Goal: Communication & Community: Participate in discussion

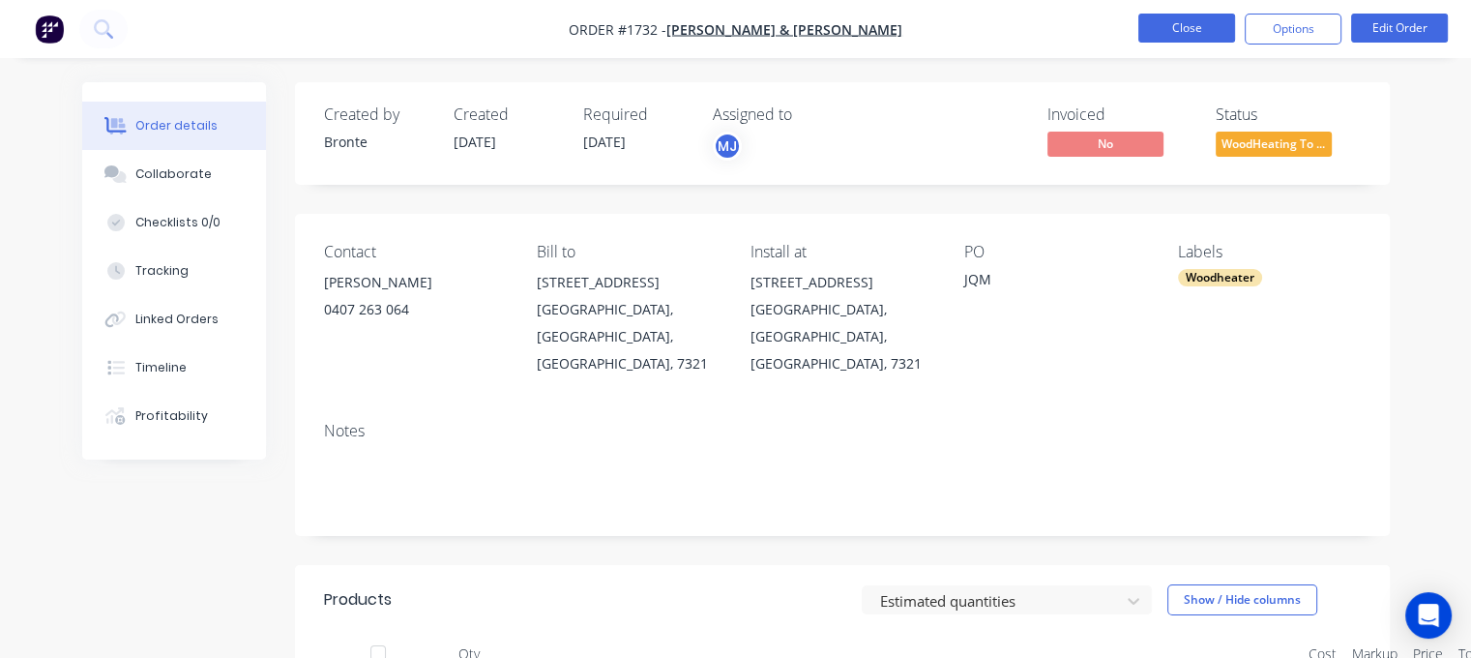
click at [1195, 22] on button "Close" at bounding box center [1186, 28] width 97 height 29
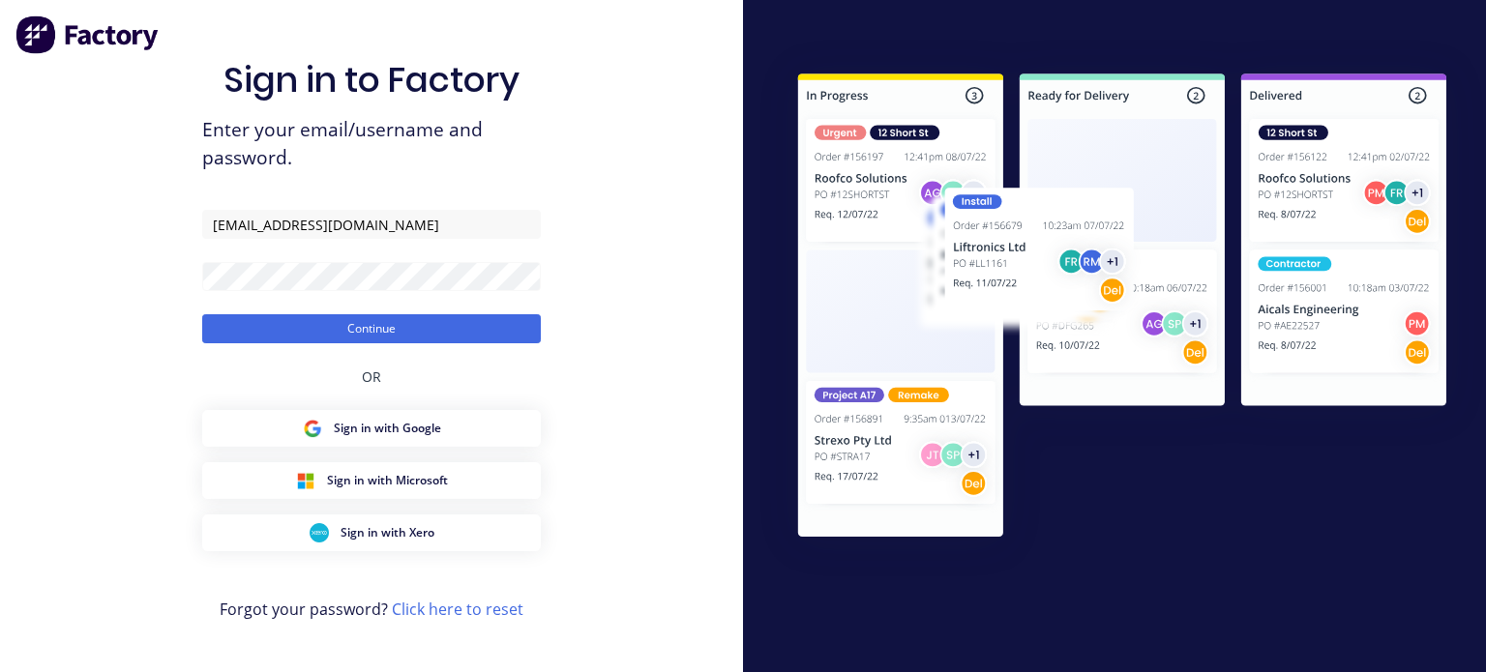
click at [372, 333] on button "Continue" at bounding box center [371, 328] width 338 height 29
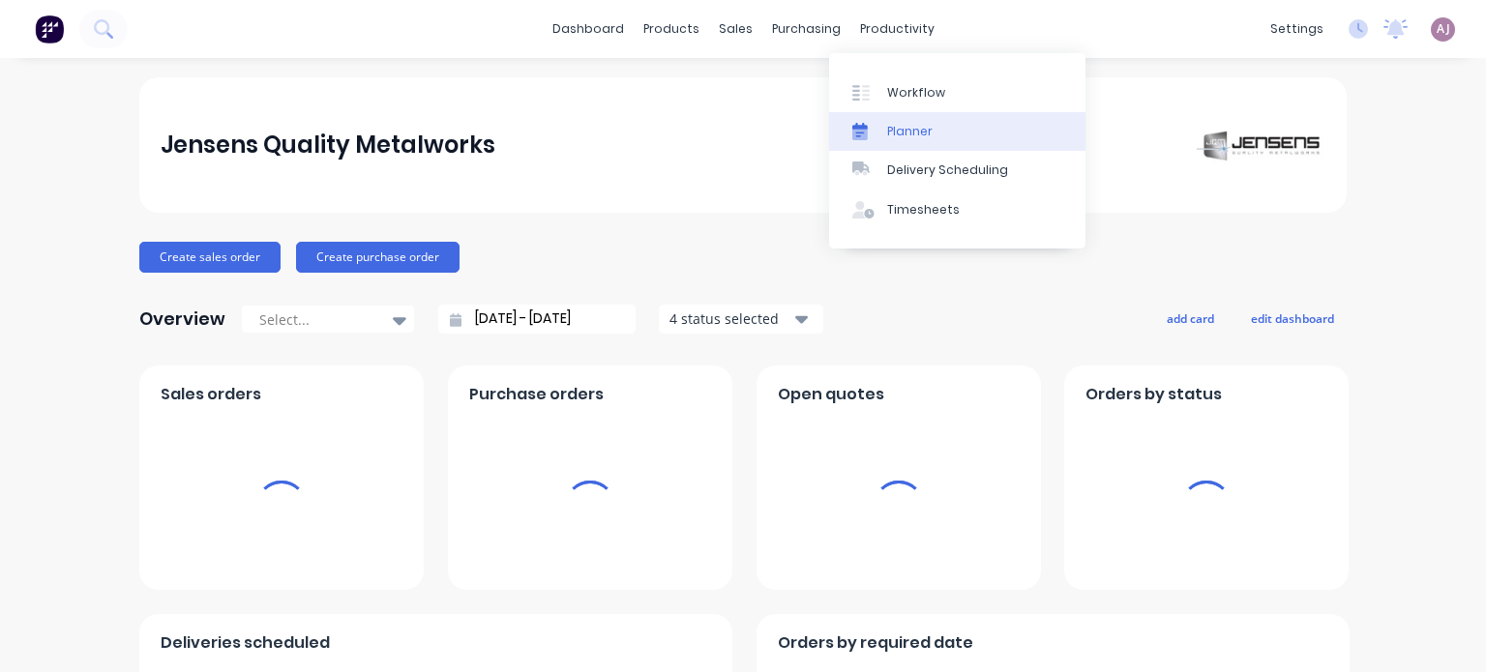
click at [905, 129] on div "Planner" at bounding box center [909, 131] width 45 height 17
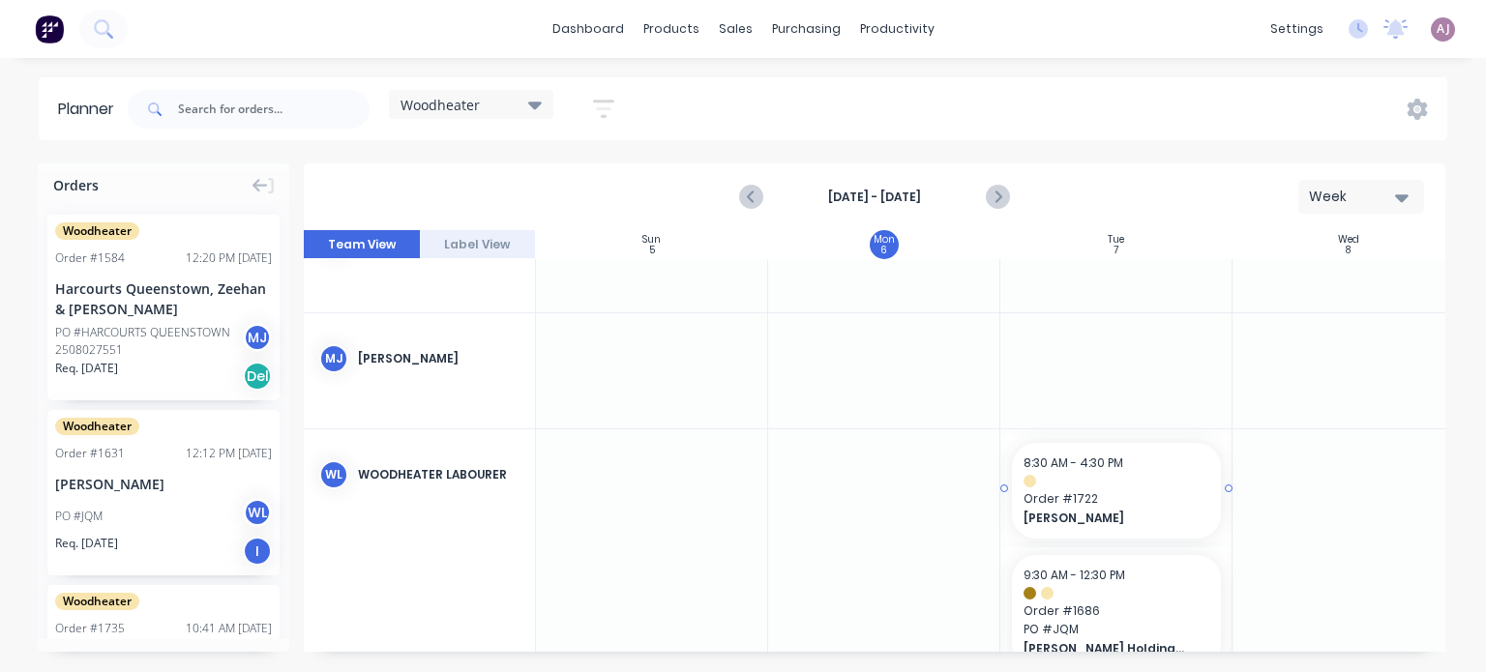
scroll to position [120, 0]
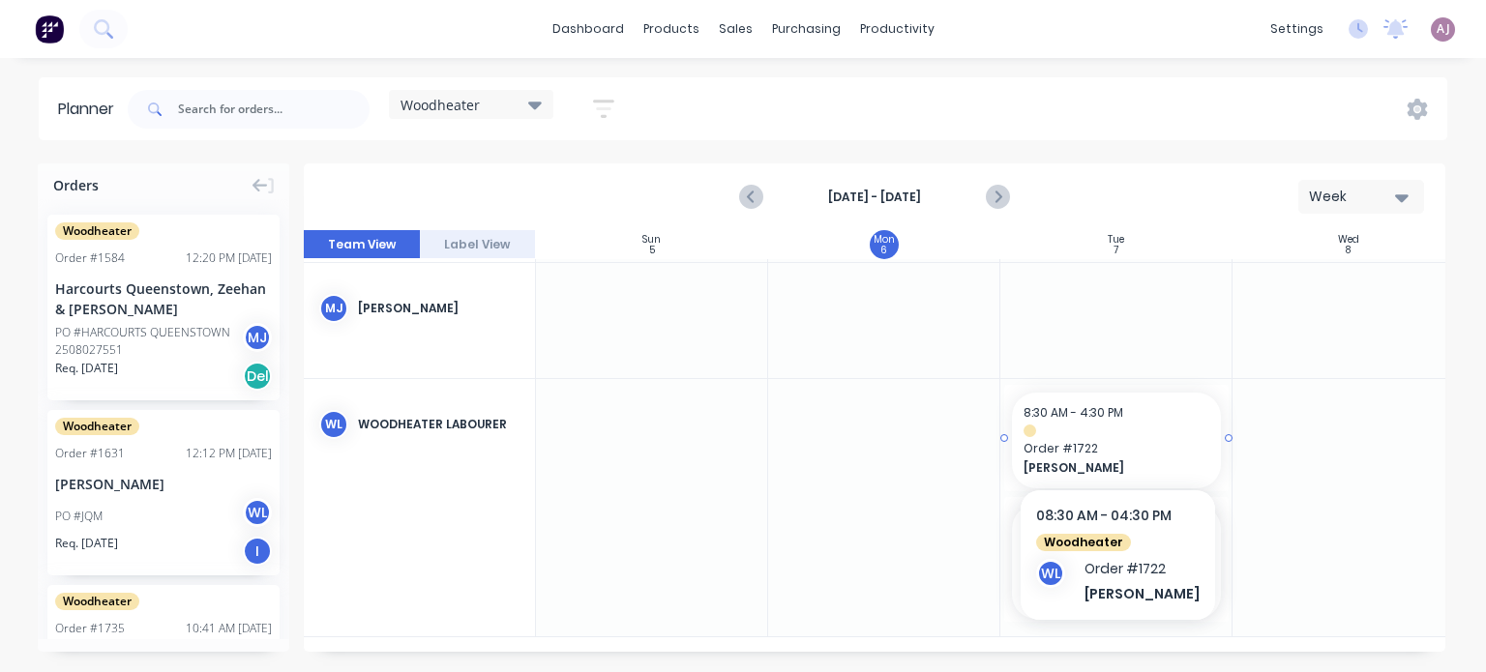
click at [1065, 448] on span "Order # 1722" at bounding box center [1116, 448] width 186 height 17
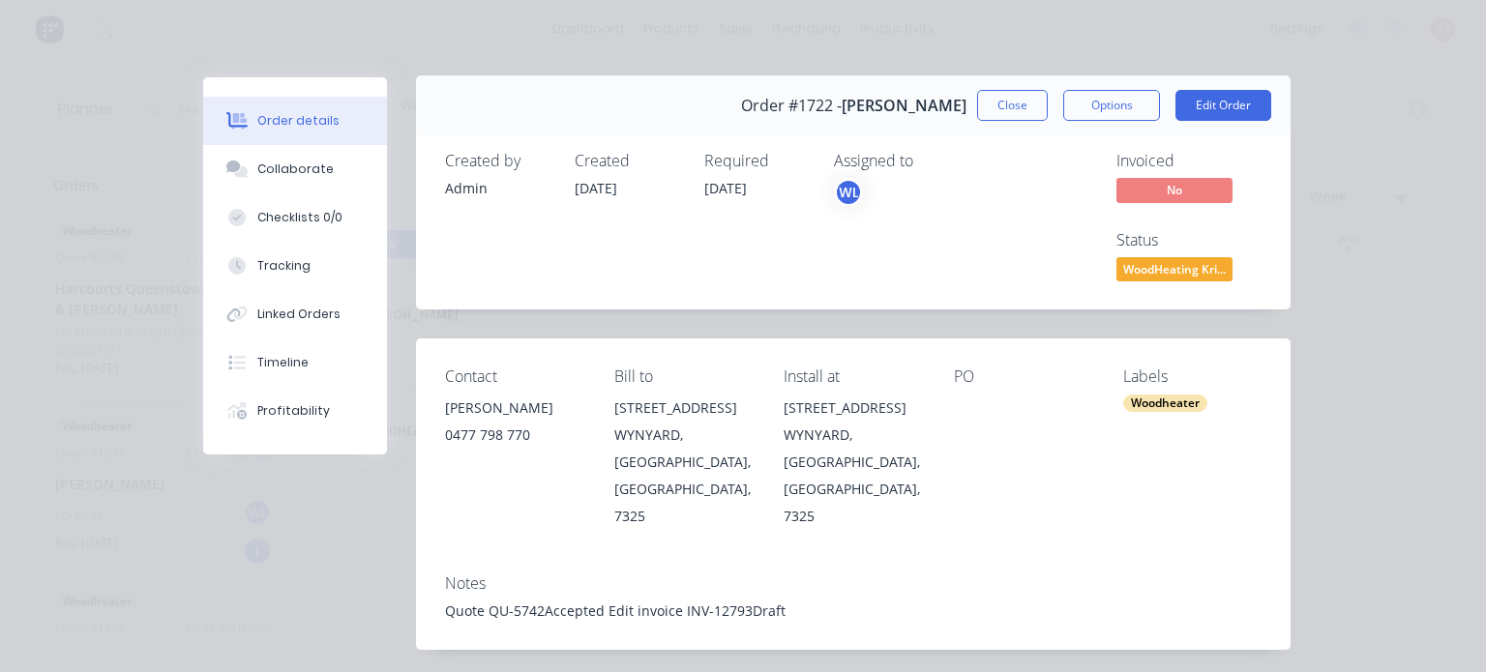
scroll to position [0, 0]
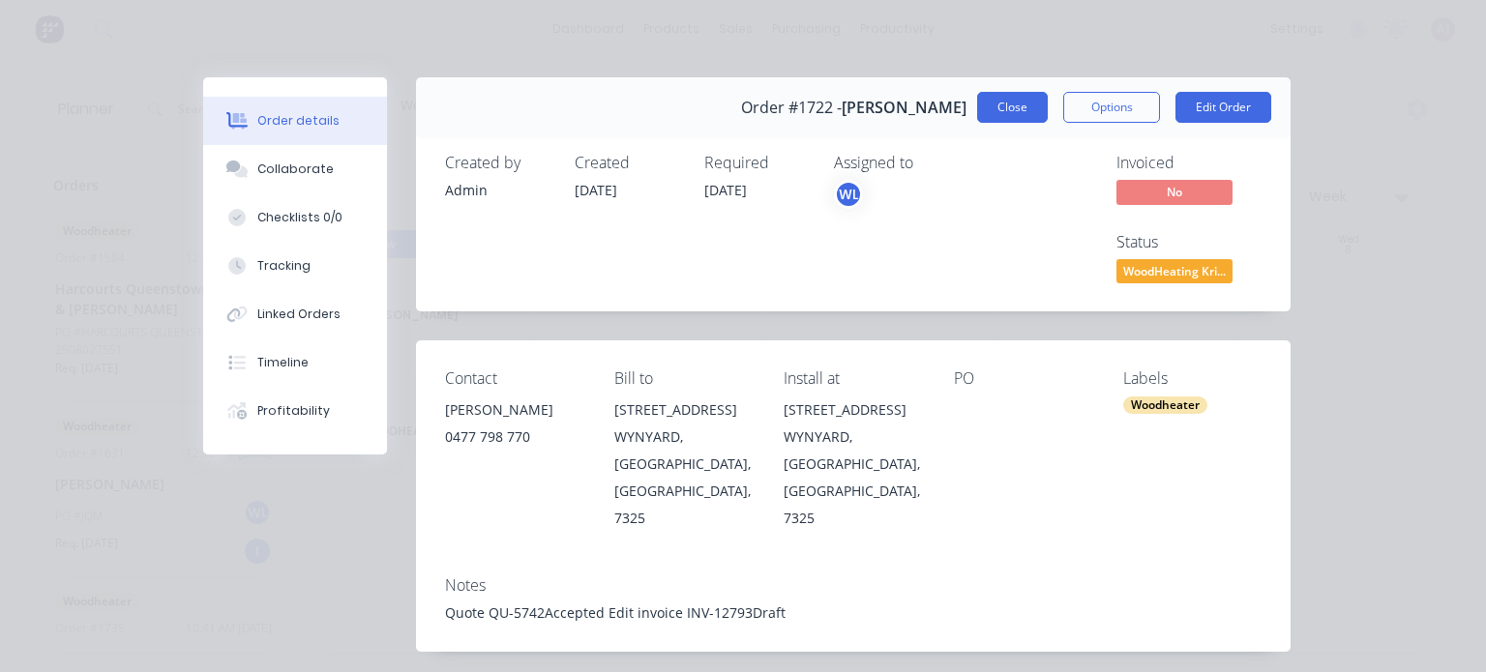
click at [990, 100] on button "Close" at bounding box center [1012, 107] width 71 height 31
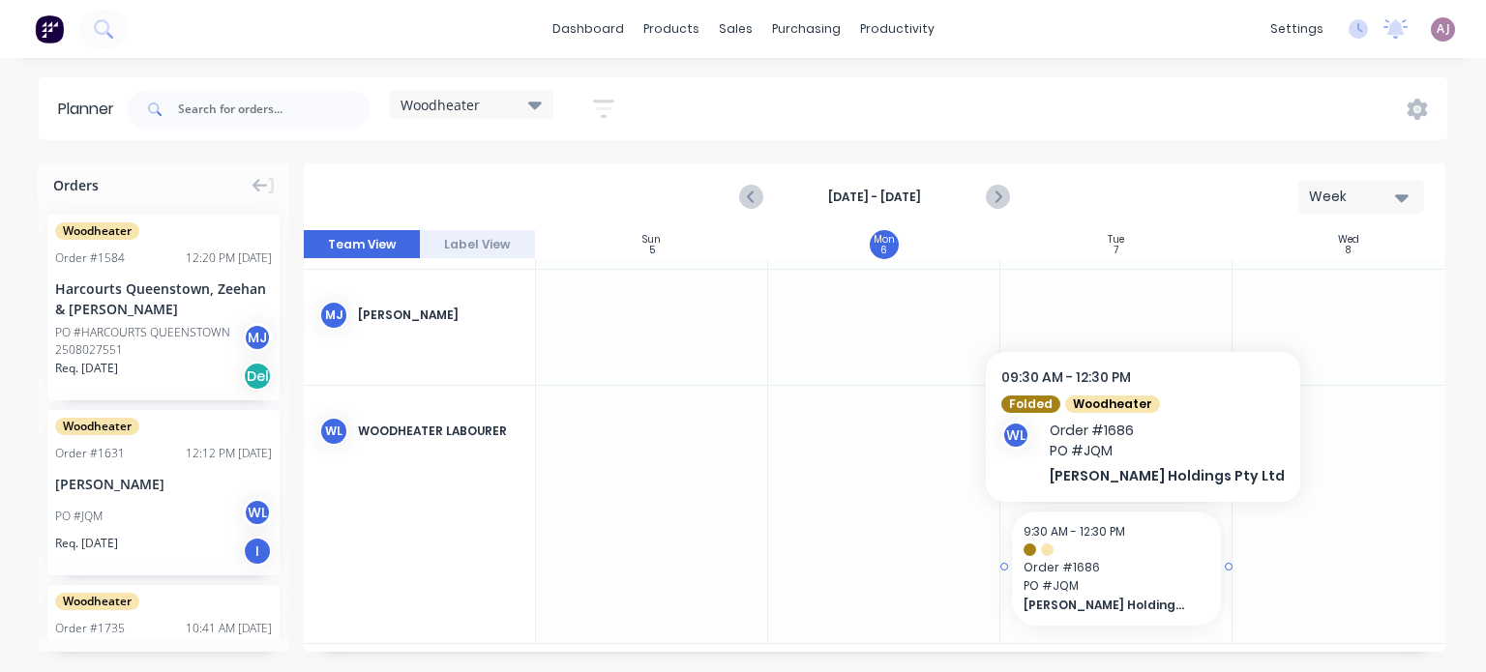
click at [1084, 557] on div "9:30 AM - 12:30 PM Order # 1686 PO # JQM [PERSON_NAME] Holdings Pty Ltd" at bounding box center [1116, 569] width 209 height 114
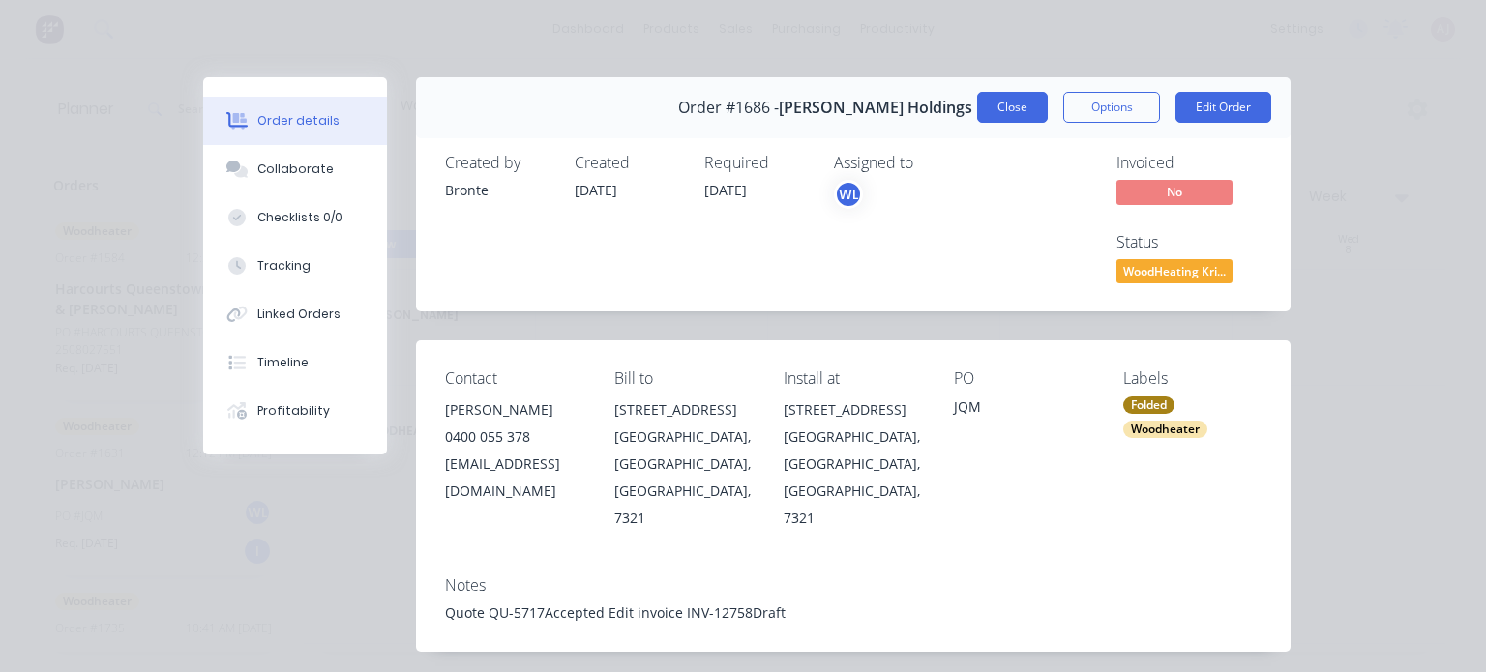
click at [994, 111] on button "Close" at bounding box center [1012, 107] width 71 height 31
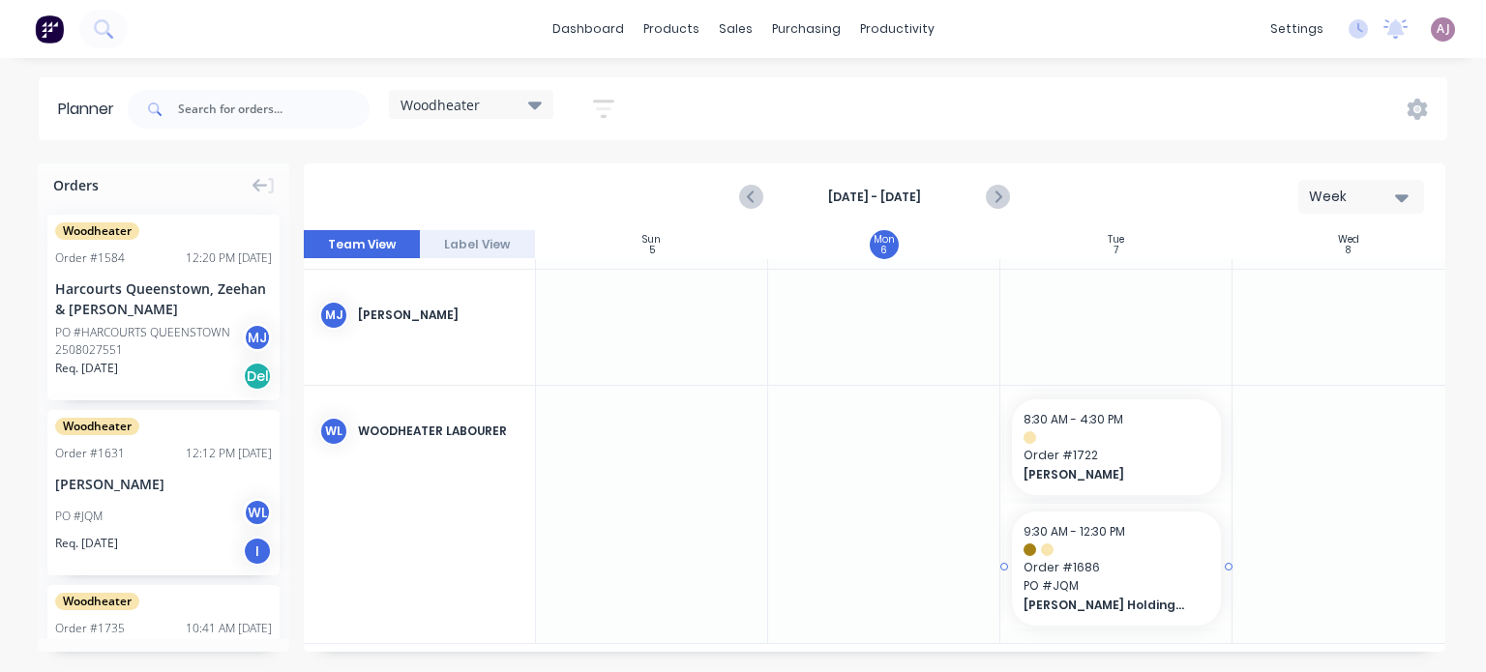
click at [1102, 567] on span "Order # 1686" at bounding box center [1116, 567] width 186 height 17
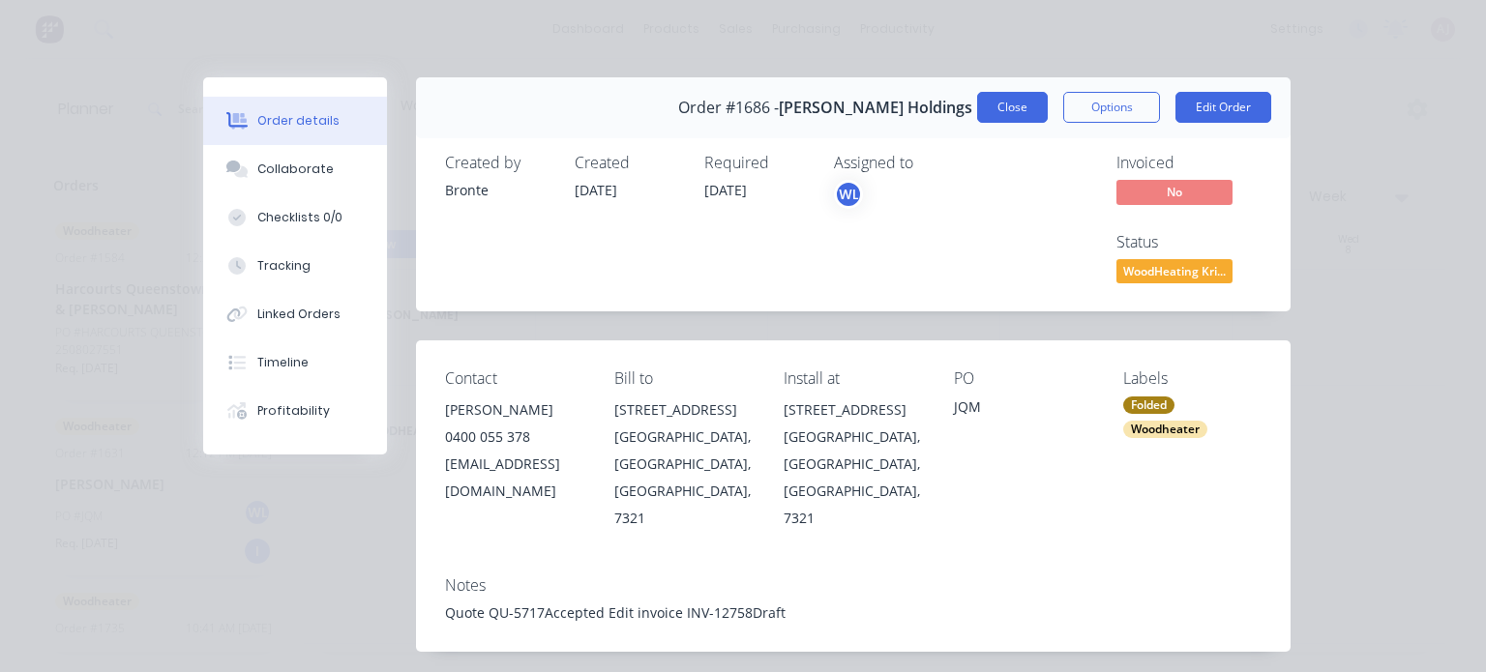
click at [990, 110] on button "Close" at bounding box center [1012, 107] width 71 height 31
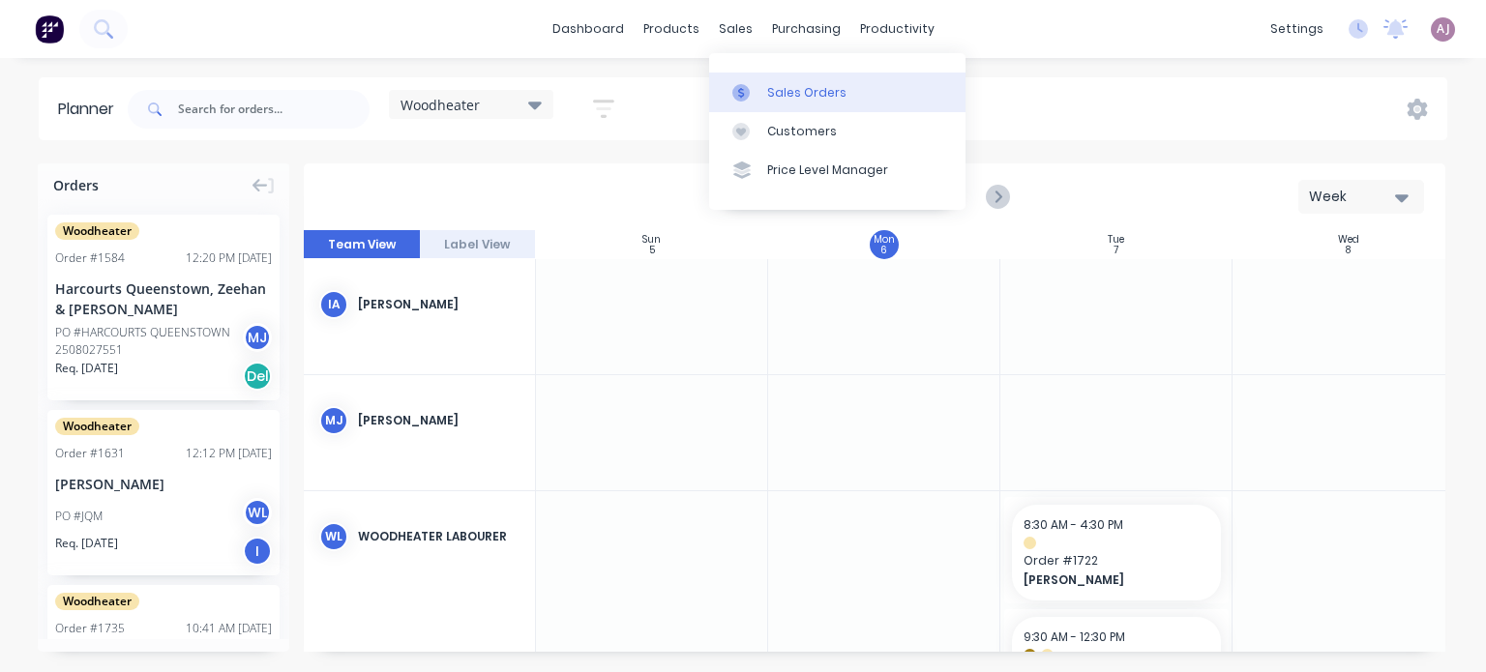
click at [758, 88] on div at bounding box center [746, 92] width 29 height 17
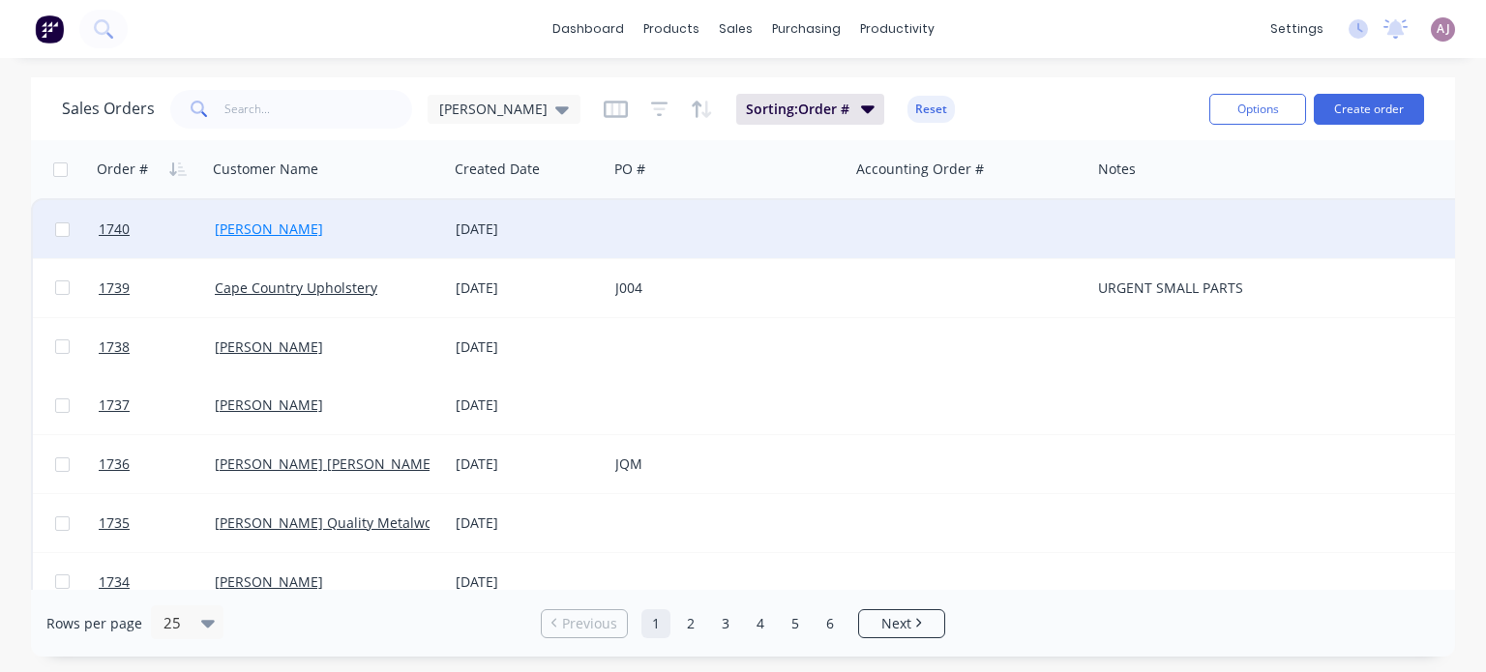
click at [294, 236] on link "[PERSON_NAME]" at bounding box center [269, 229] width 108 height 18
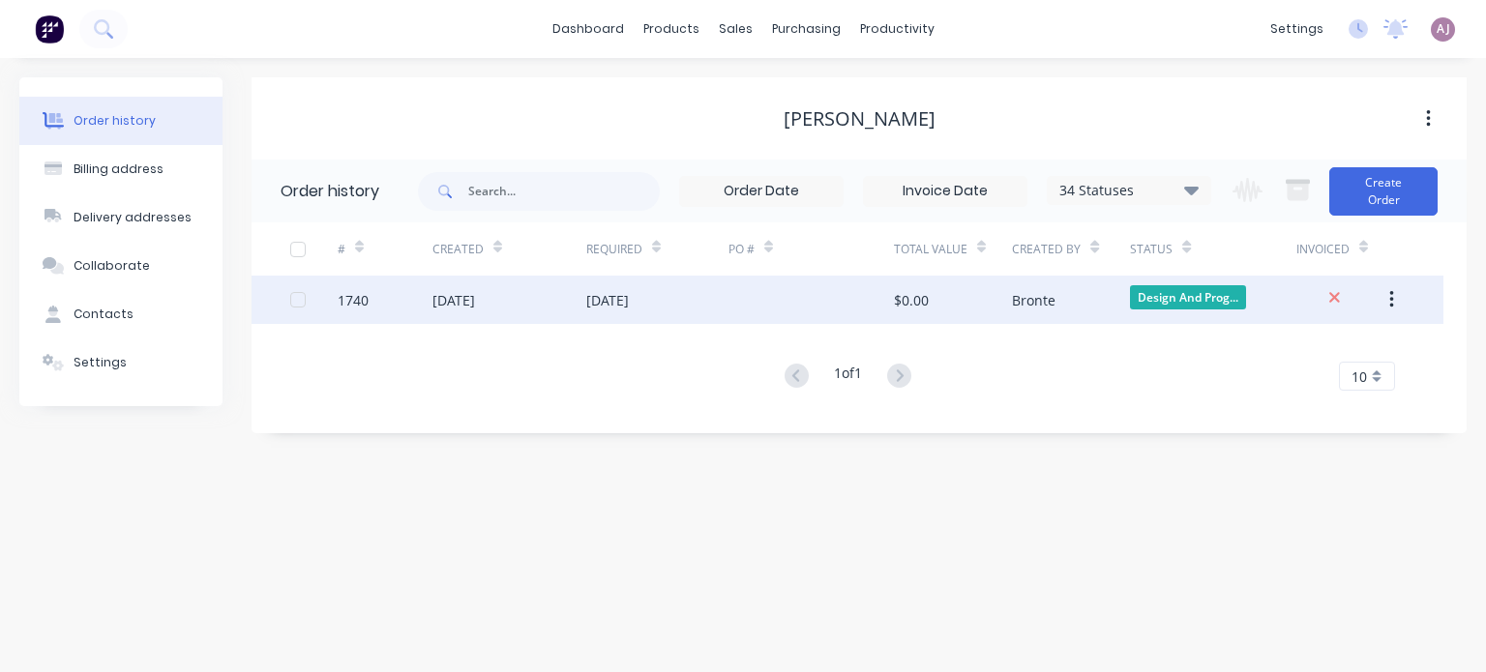
click at [522, 299] on div "[DATE]" at bounding box center [509, 300] width 154 height 48
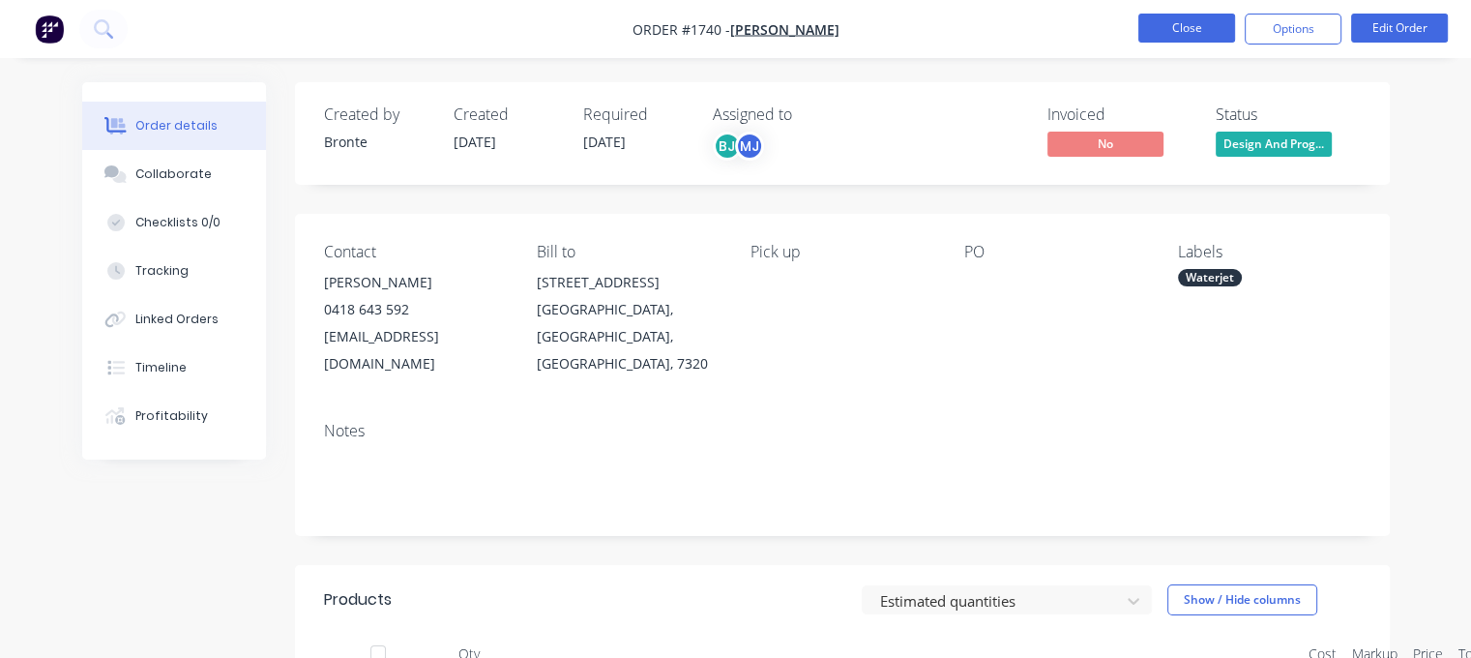
click at [1213, 34] on button "Close" at bounding box center [1186, 28] width 97 height 29
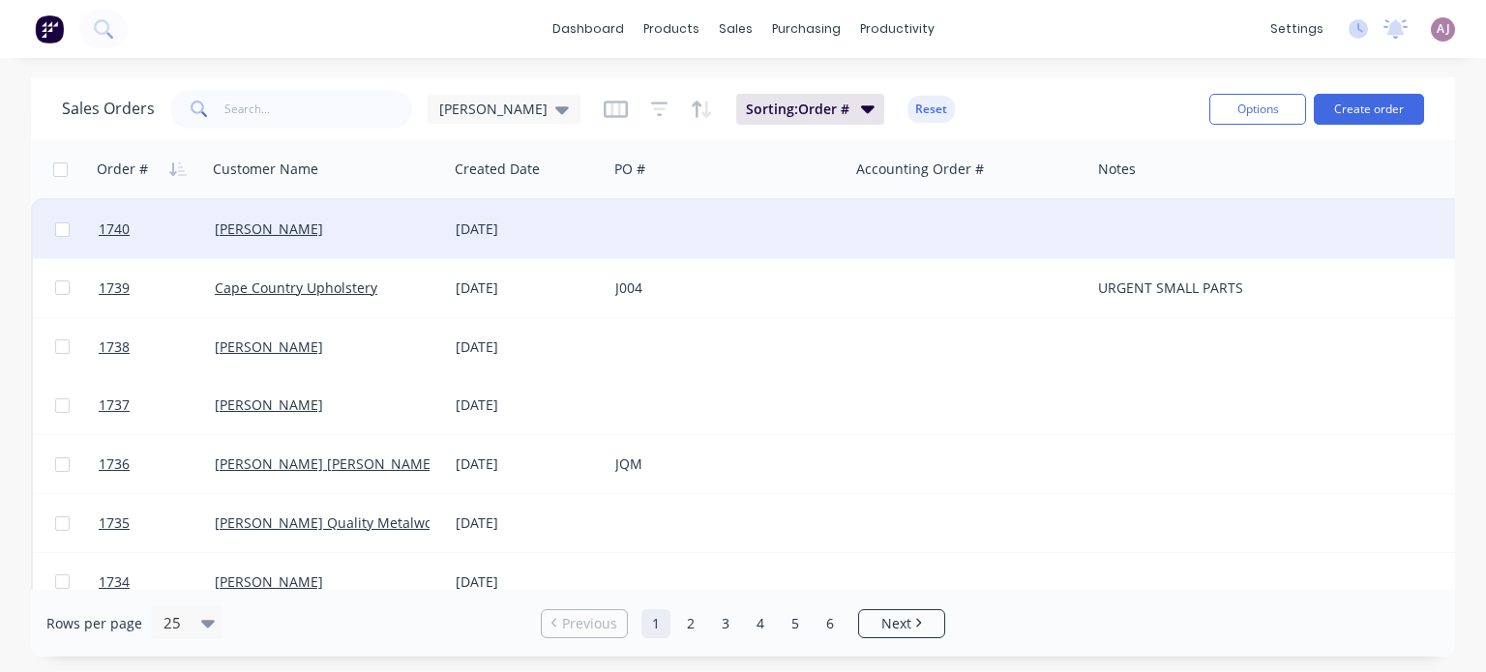
click at [325, 250] on div "[PERSON_NAME]" at bounding box center [327, 229] width 241 height 58
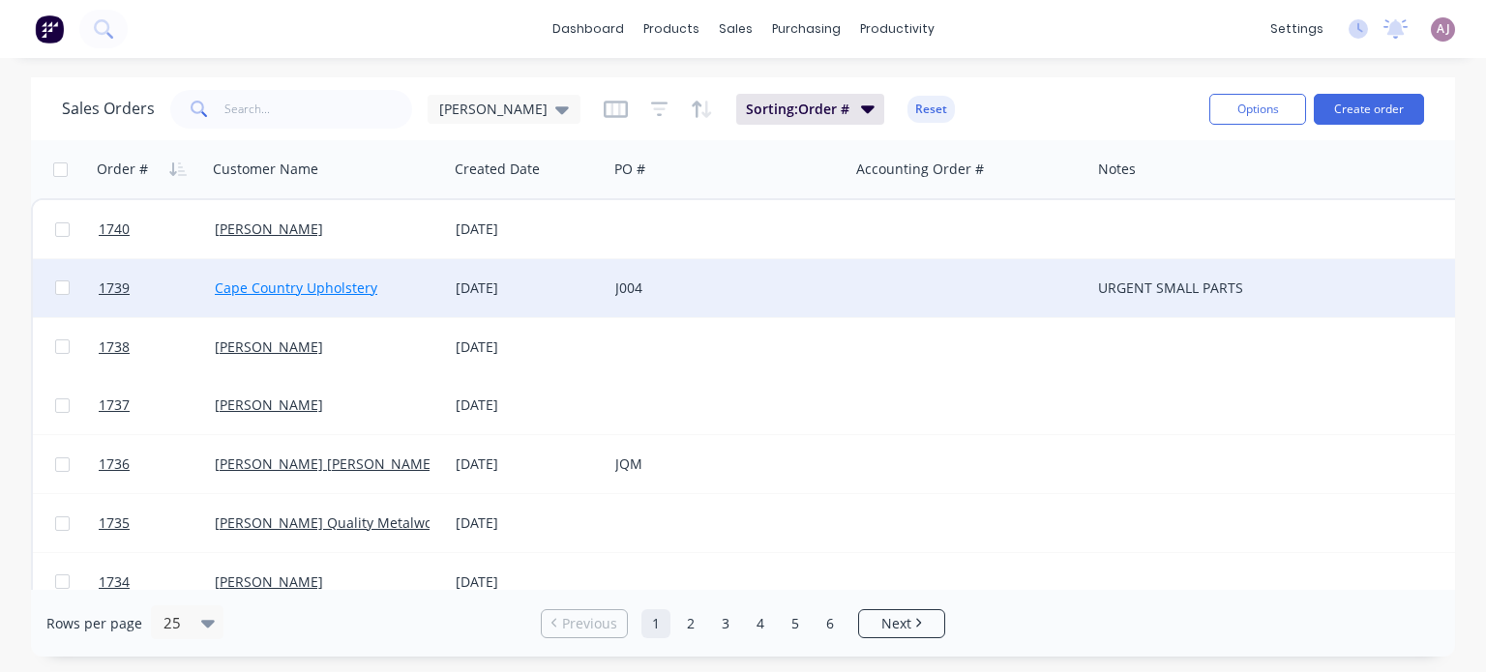
click at [298, 283] on link "Cape Country Upholstery" at bounding box center [296, 288] width 162 height 18
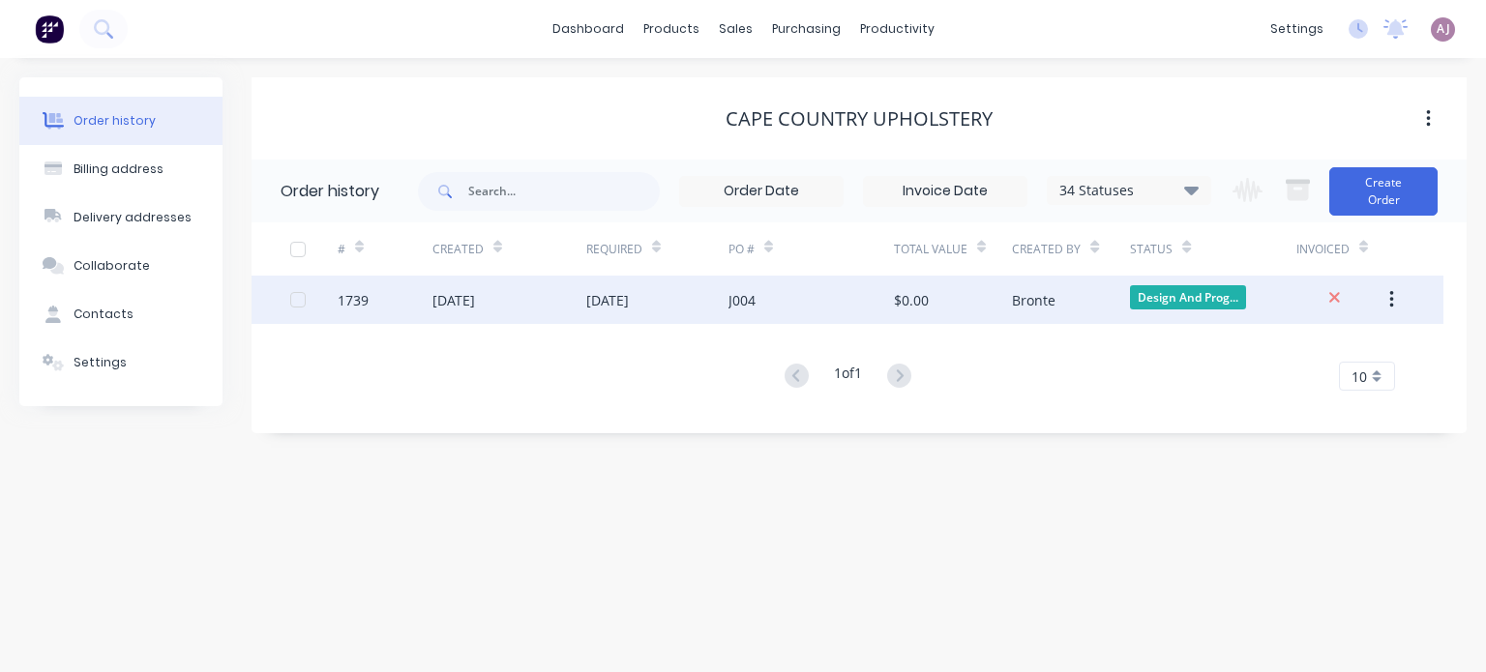
click at [519, 301] on div "[DATE]" at bounding box center [509, 300] width 154 height 48
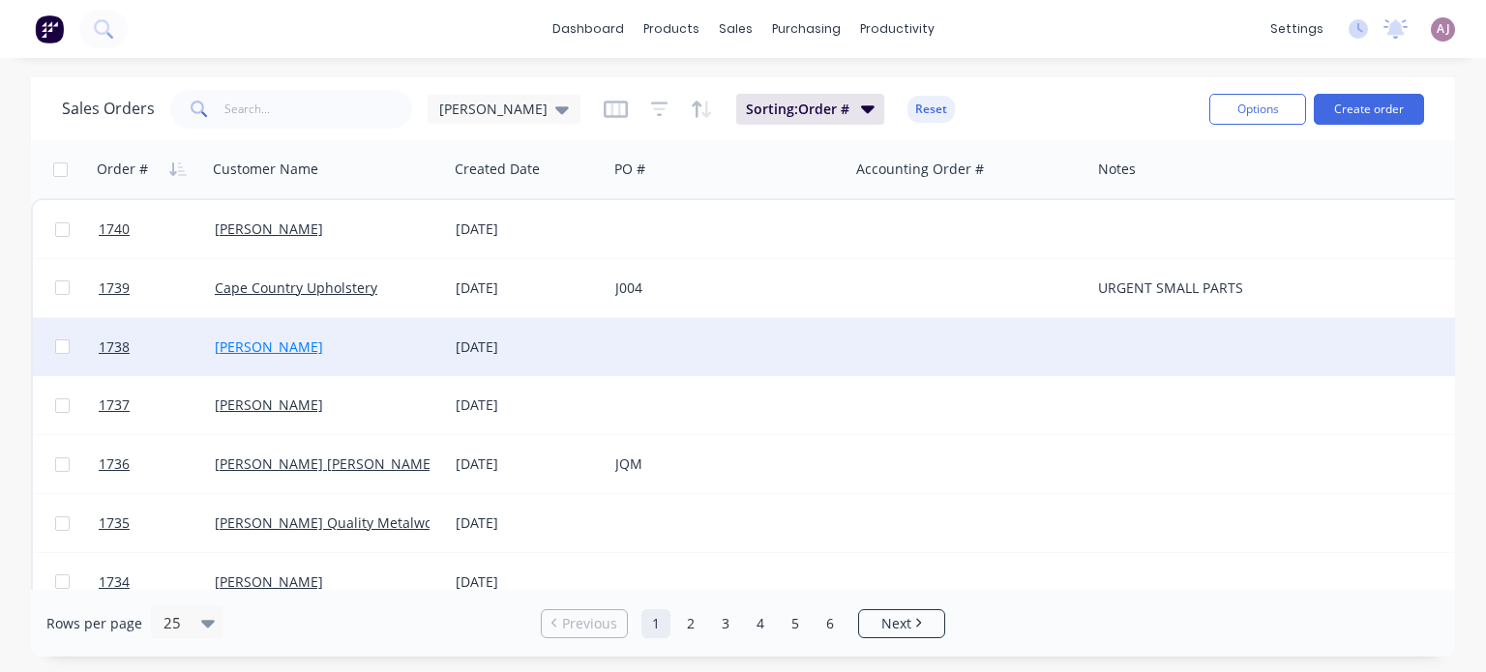
click at [319, 346] on link "[PERSON_NAME]" at bounding box center [269, 347] width 108 height 18
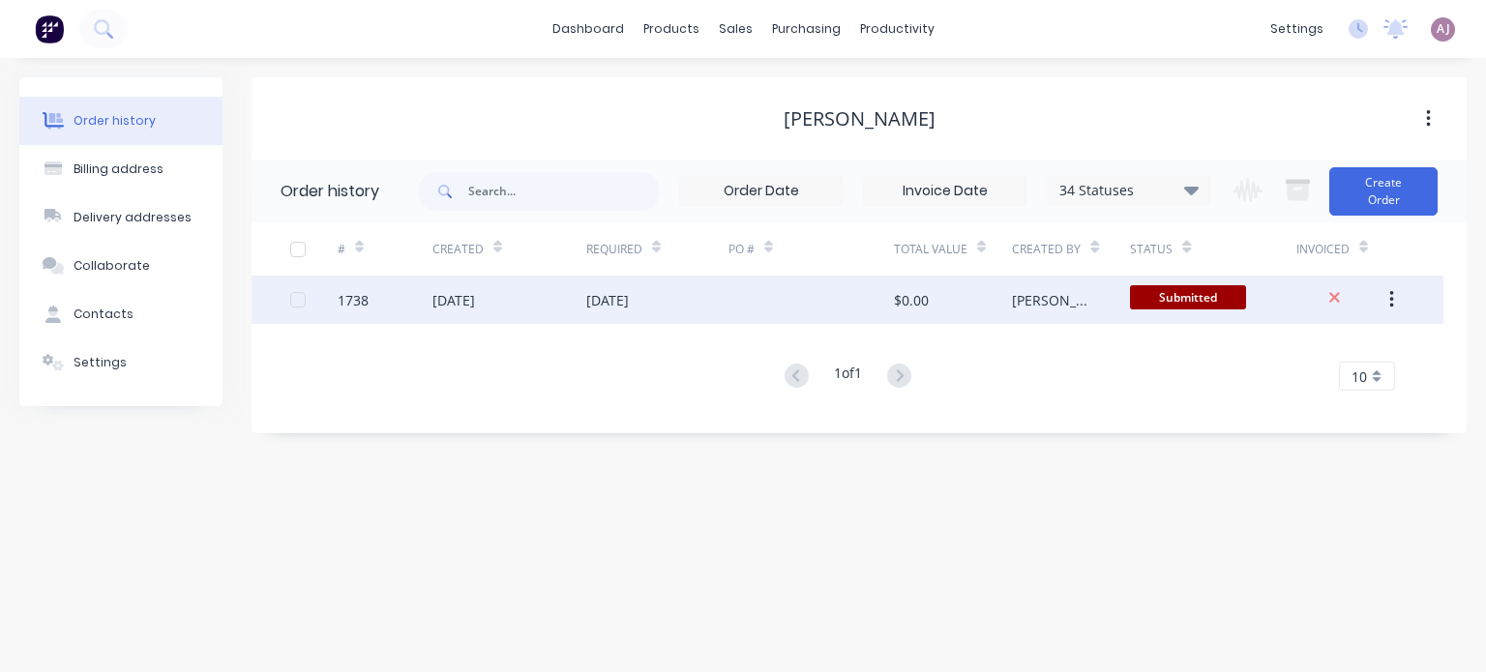
click at [629, 298] on div "[DATE]" at bounding box center [607, 300] width 43 height 20
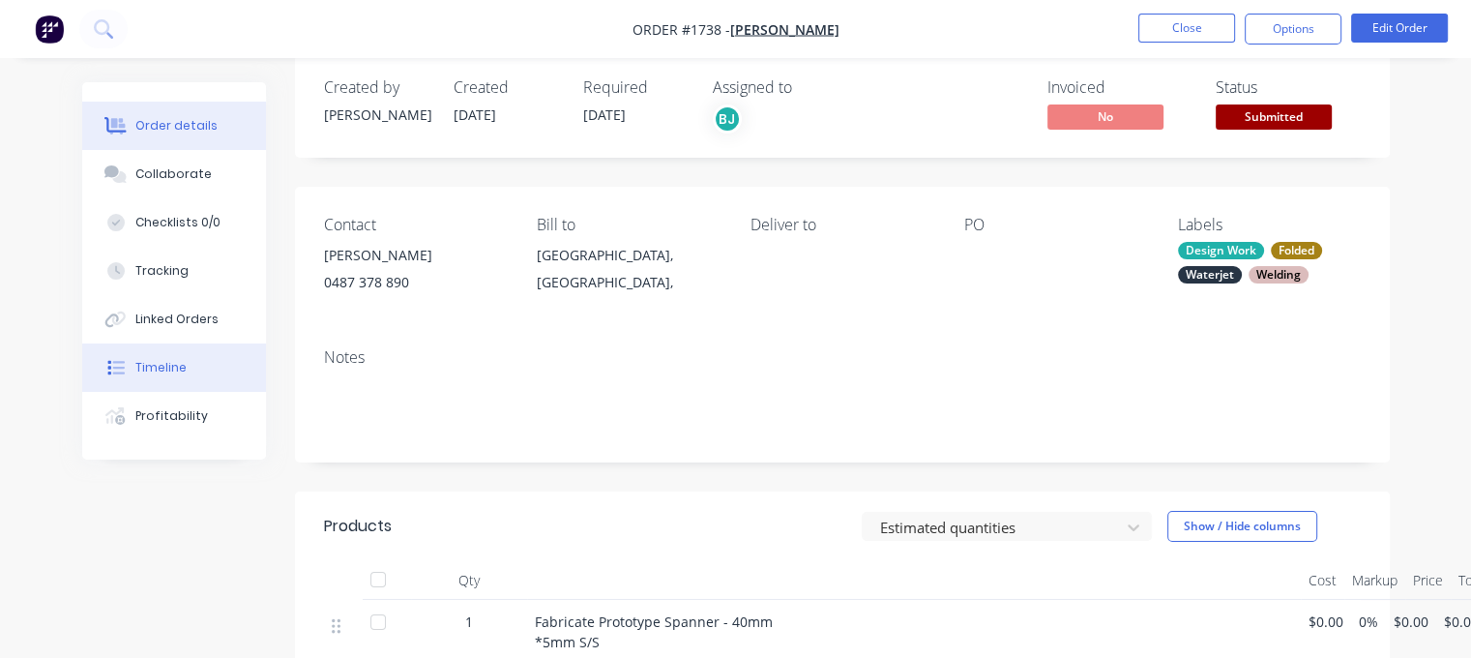
scroll to position [454, 0]
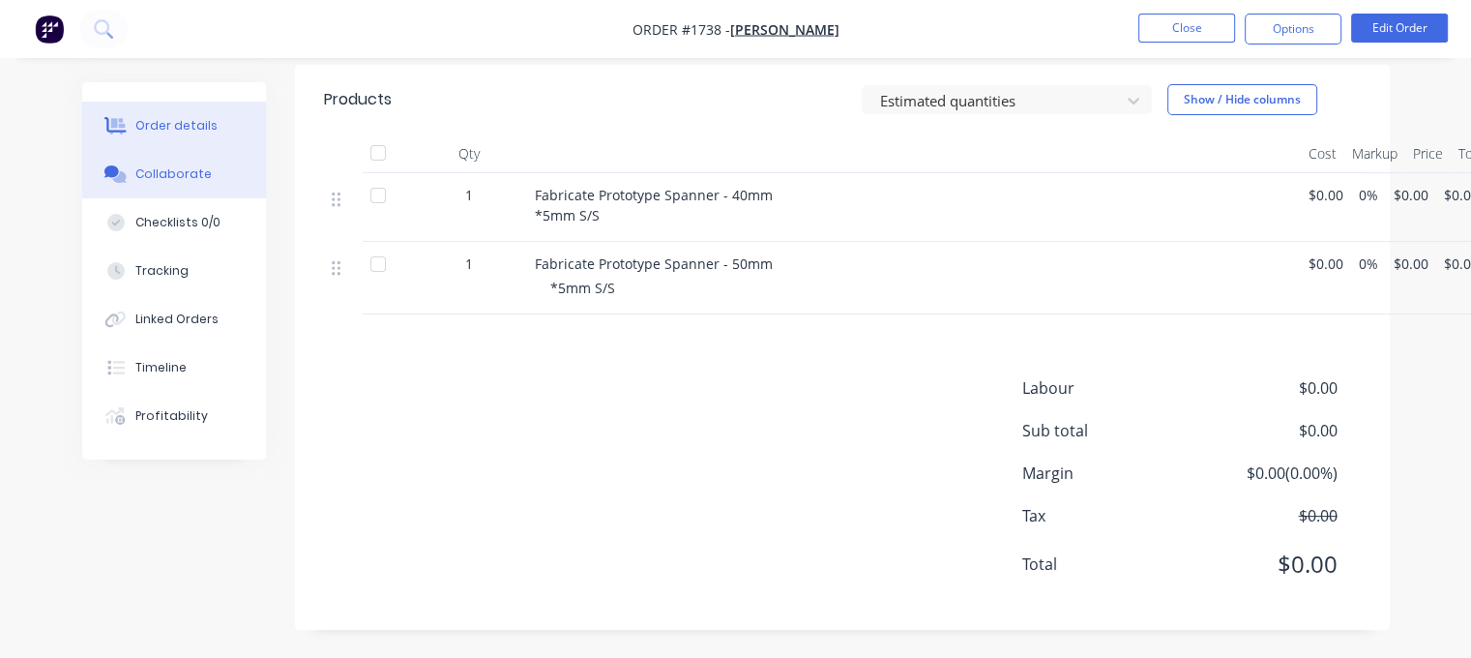
click at [170, 187] on button "Collaborate" at bounding box center [174, 174] width 184 height 48
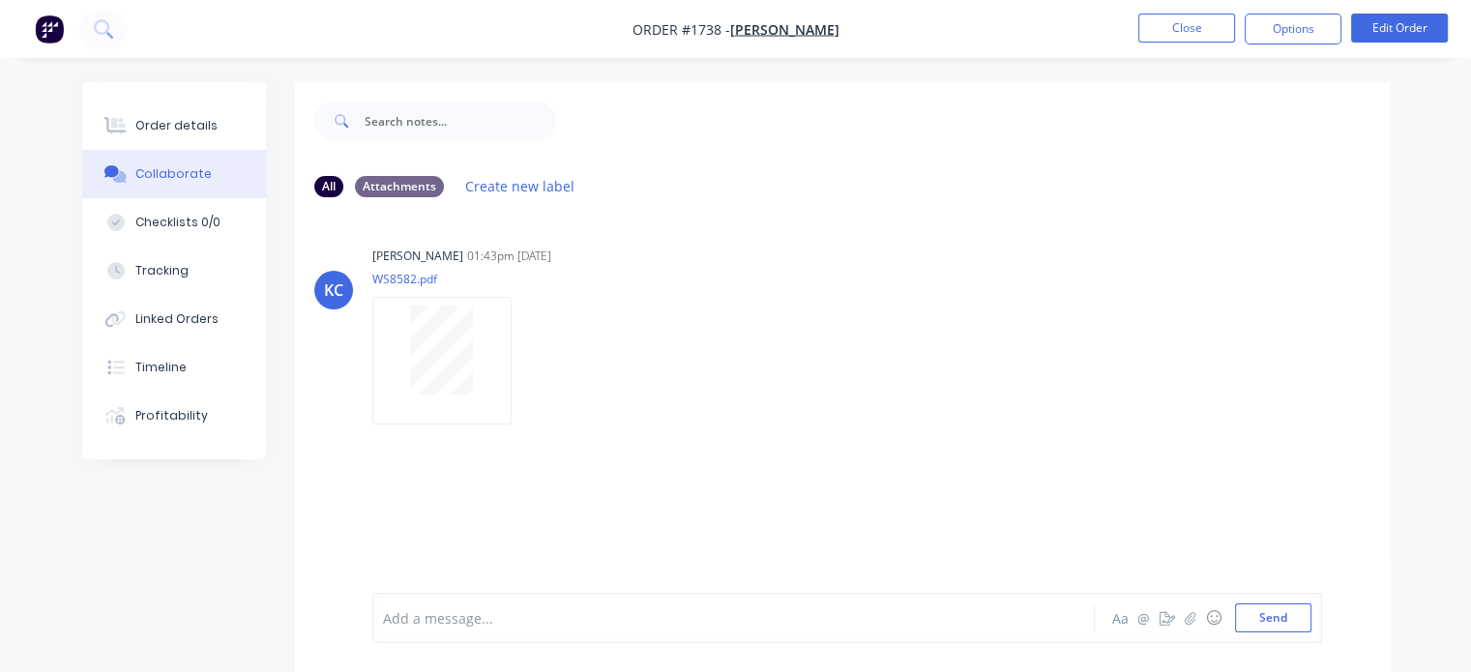
click at [403, 622] on div at bounding box center [731, 618] width 695 height 20
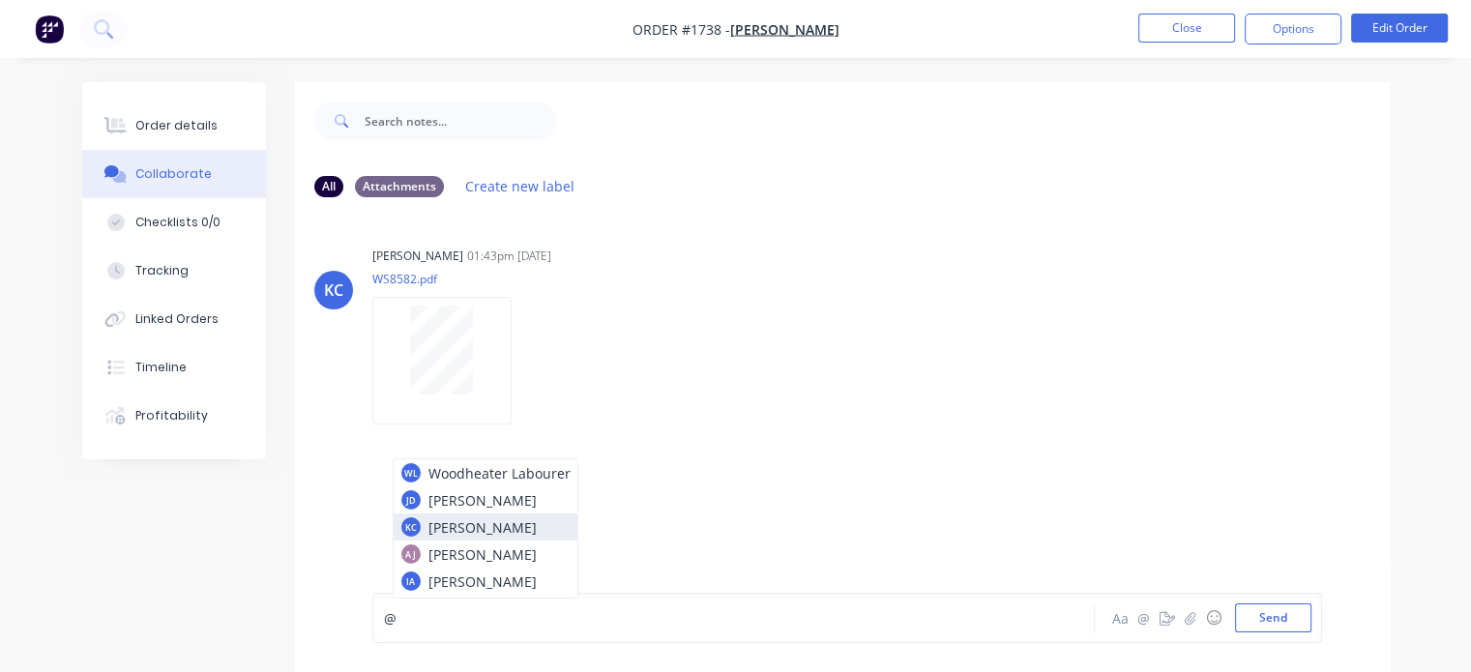
scroll to position [77, 0]
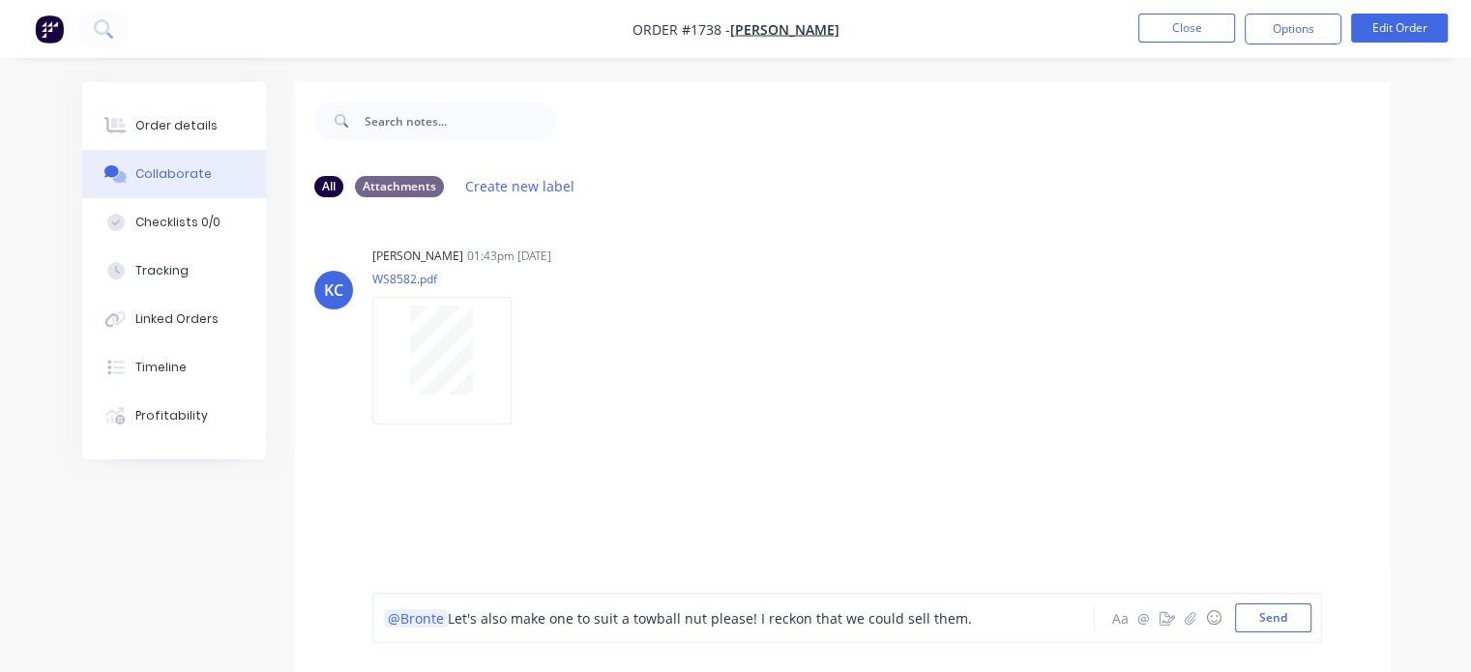
click at [753, 618] on span "Let's also make one to suit a towball nut please! I reckon that we could sell t…" at bounding box center [710, 618] width 524 height 18
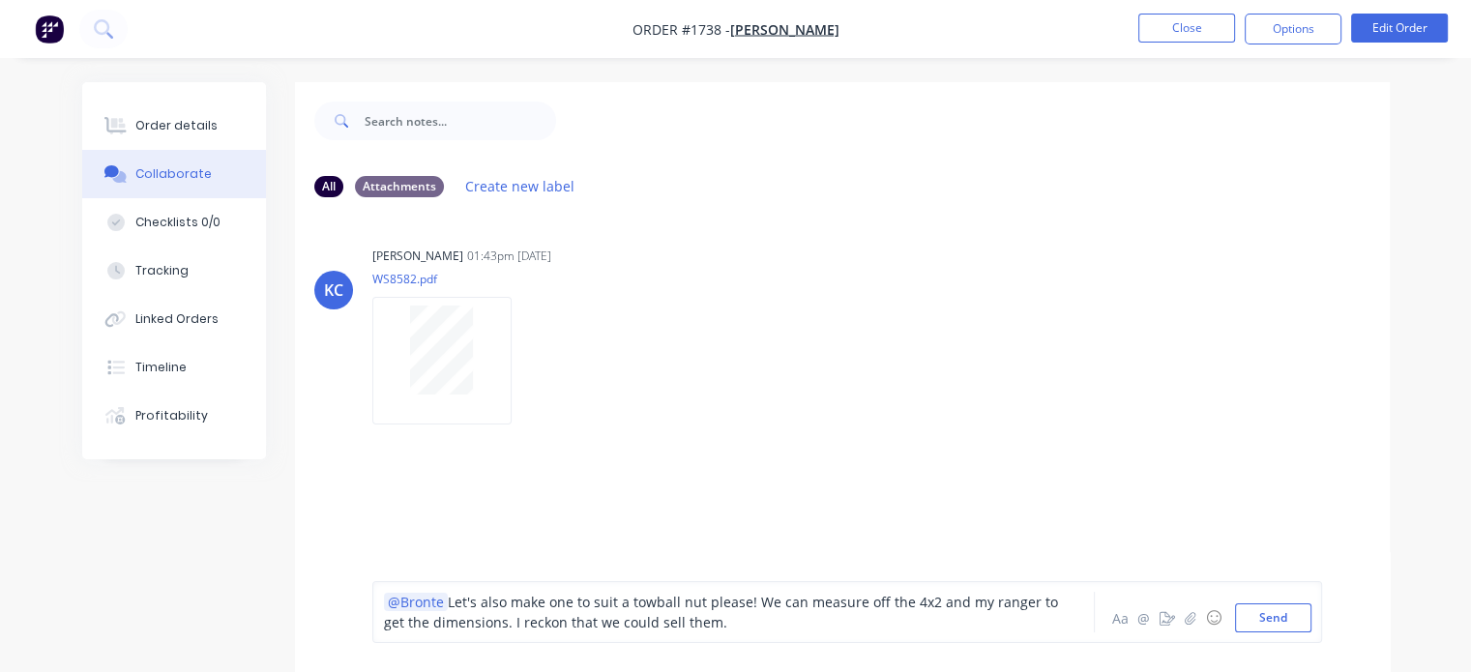
click at [685, 623] on span "Let's also make one to suit a towball nut please! We can measure off the 4x2 an…" at bounding box center [723, 612] width 678 height 39
click at [1285, 620] on button "Send" at bounding box center [1273, 617] width 76 height 29
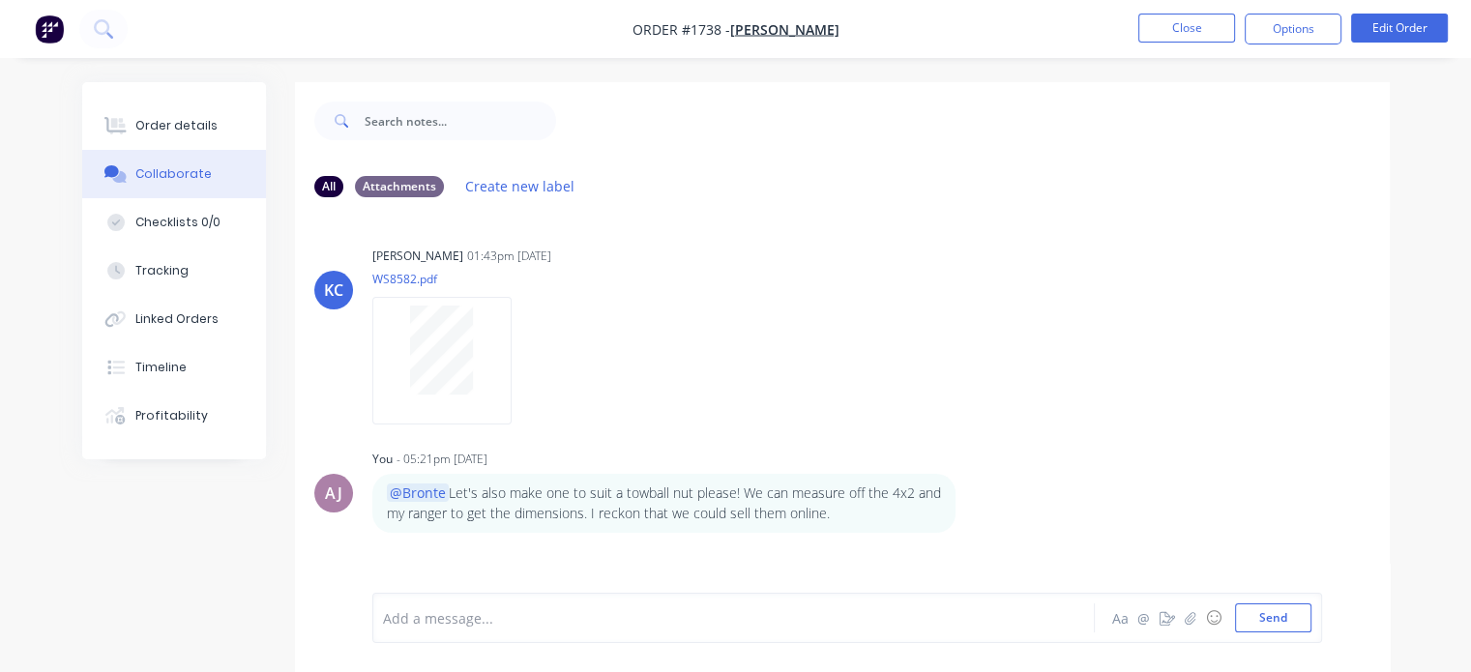
click at [460, 608] on div at bounding box center [731, 618] width 695 height 20
drag, startPoint x: 490, startPoint y: 587, endPoint x: 488, endPoint y: 598, distance: 10.8
click at [1265, 619] on button "Send" at bounding box center [1273, 617] width 76 height 29
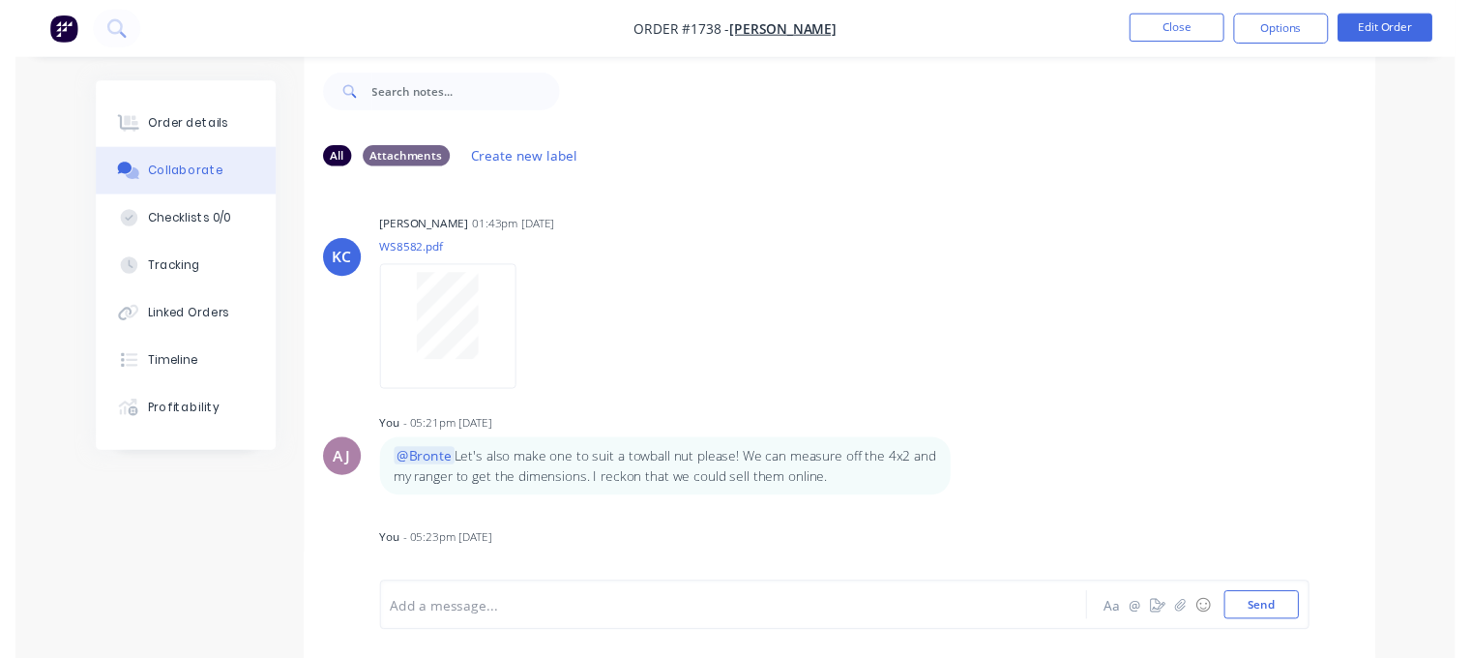
scroll to position [0, 0]
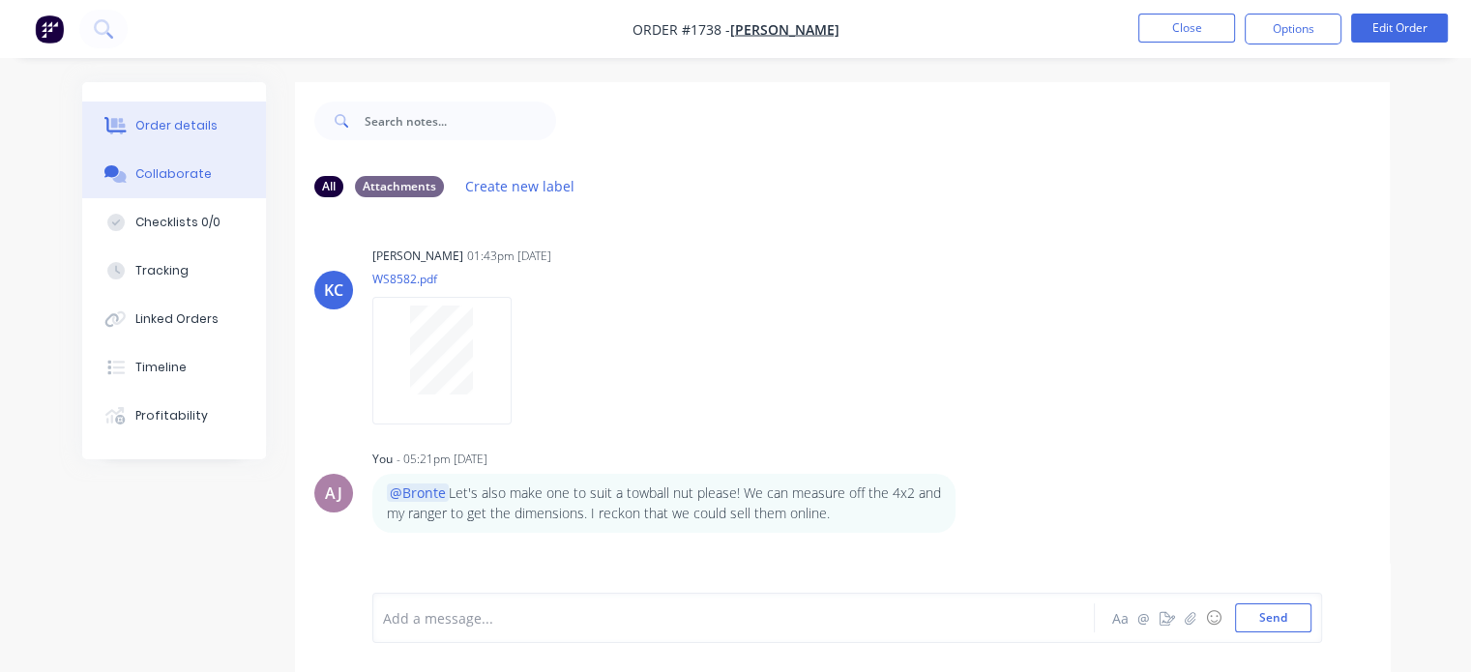
click at [147, 119] on div "Order details" at bounding box center [176, 125] width 82 height 17
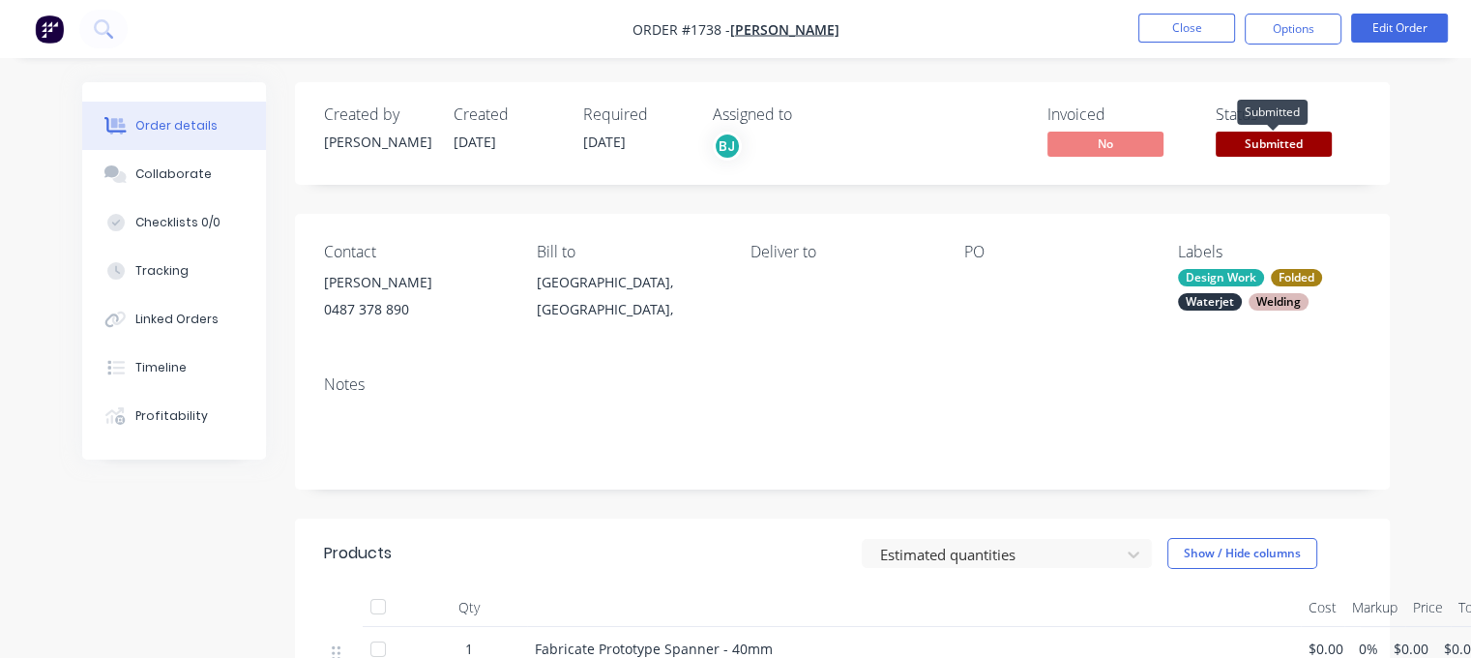
click at [1265, 148] on span "Submitted" at bounding box center [1274, 144] width 116 height 24
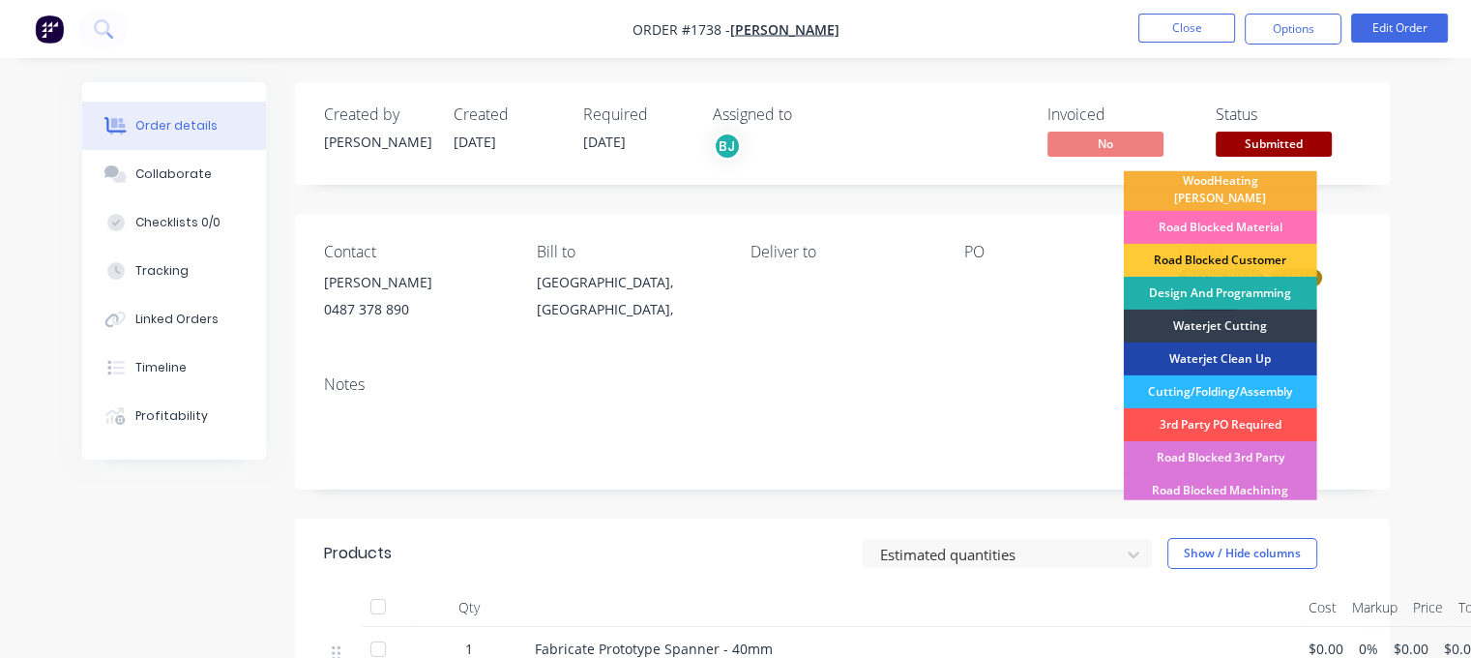
scroll to position [193, 0]
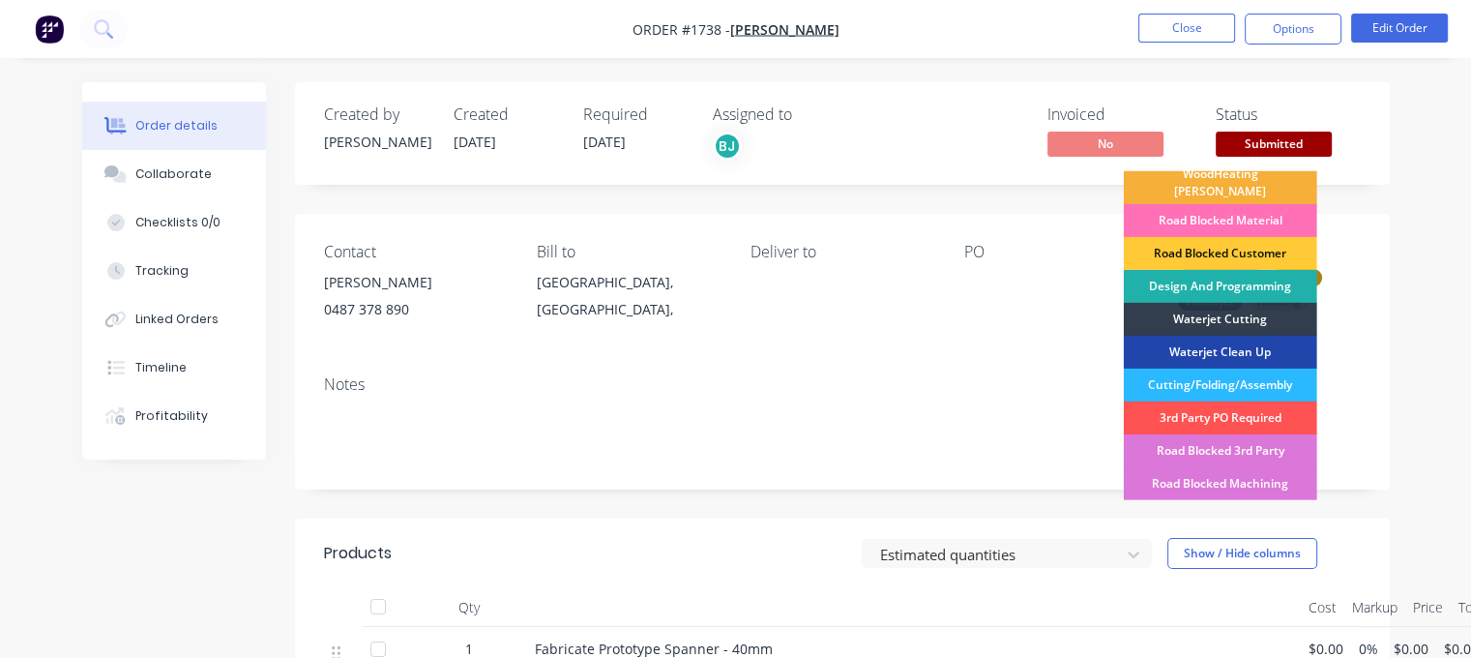
click at [1198, 270] on div "Design And Programming" at bounding box center [1220, 286] width 193 height 33
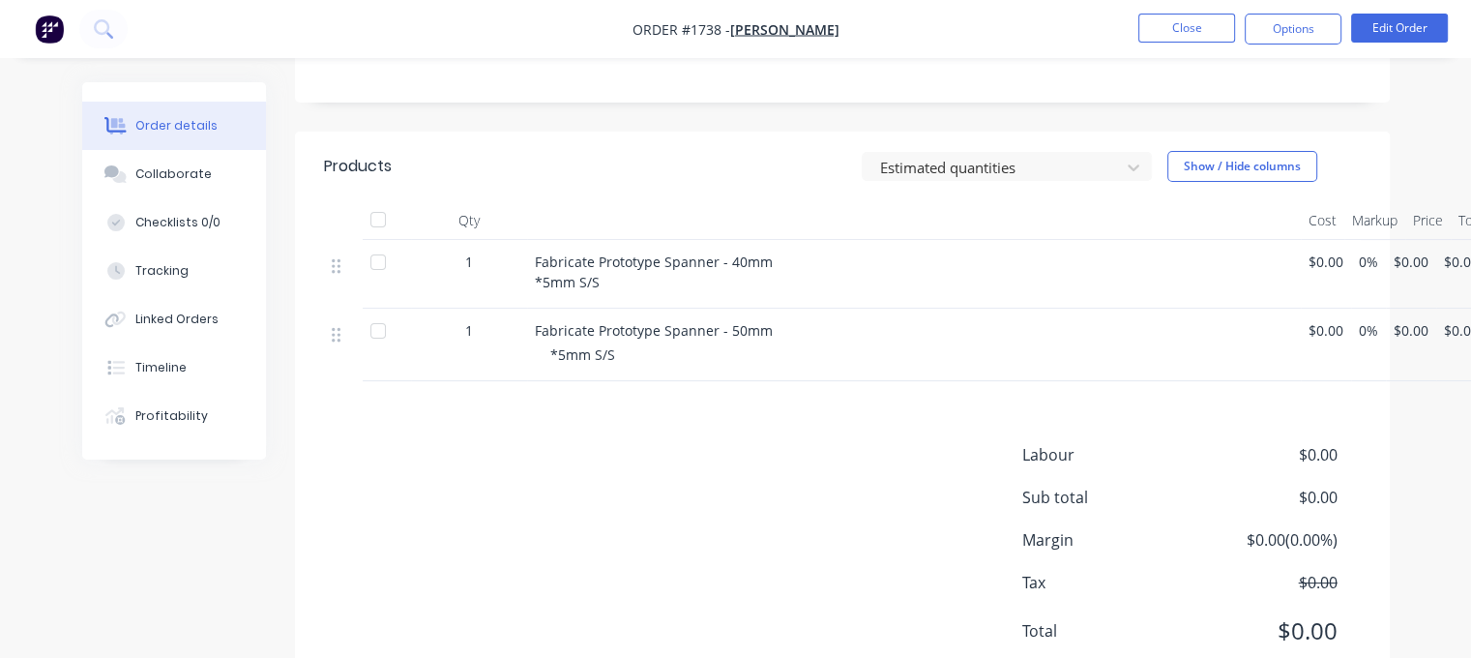
scroll to position [0, 0]
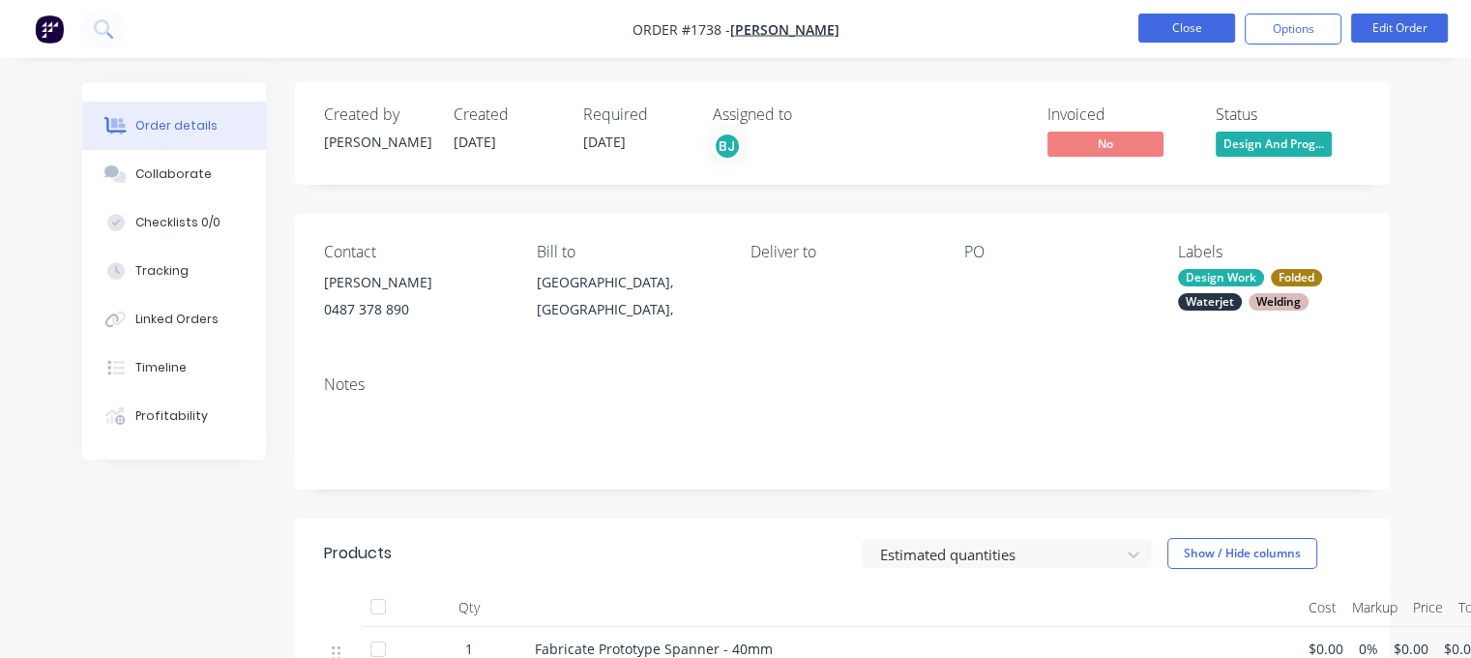
click at [1219, 24] on button "Close" at bounding box center [1186, 28] width 97 height 29
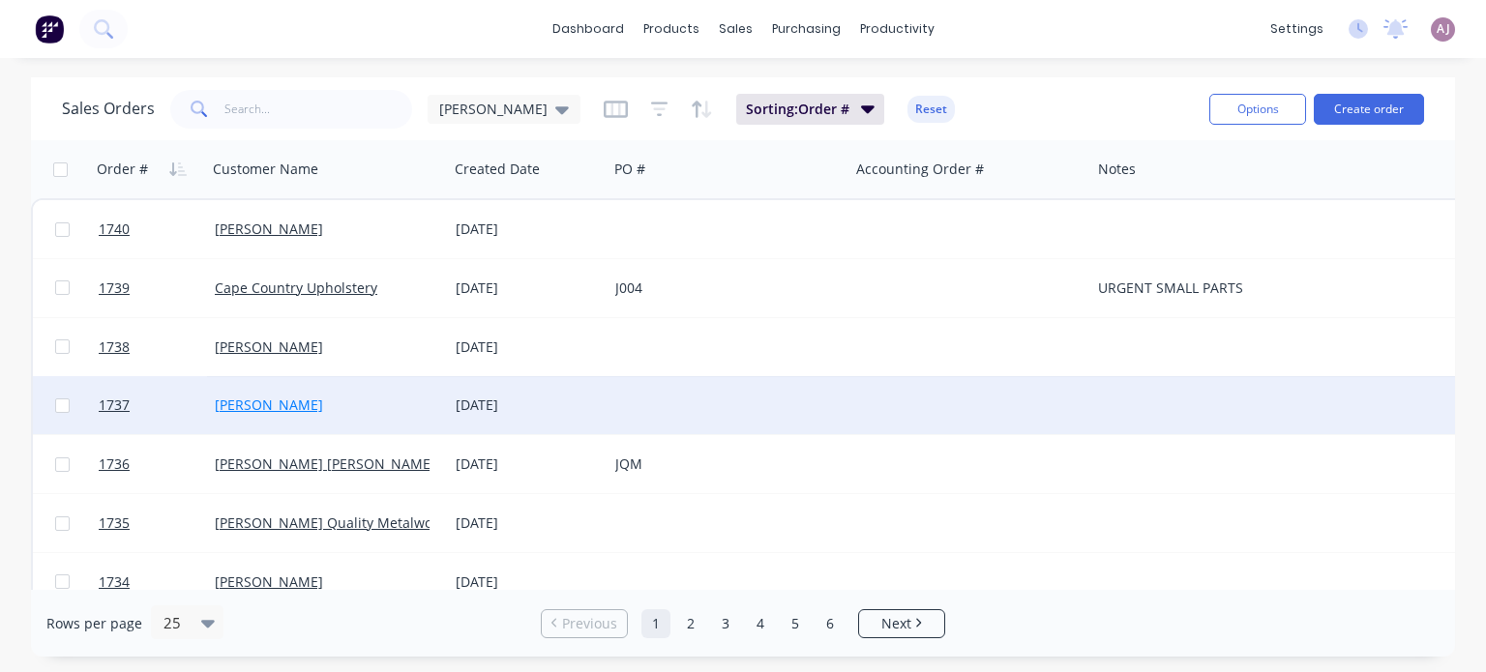
click at [294, 399] on link "[PERSON_NAME]" at bounding box center [269, 405] width 108 height 18
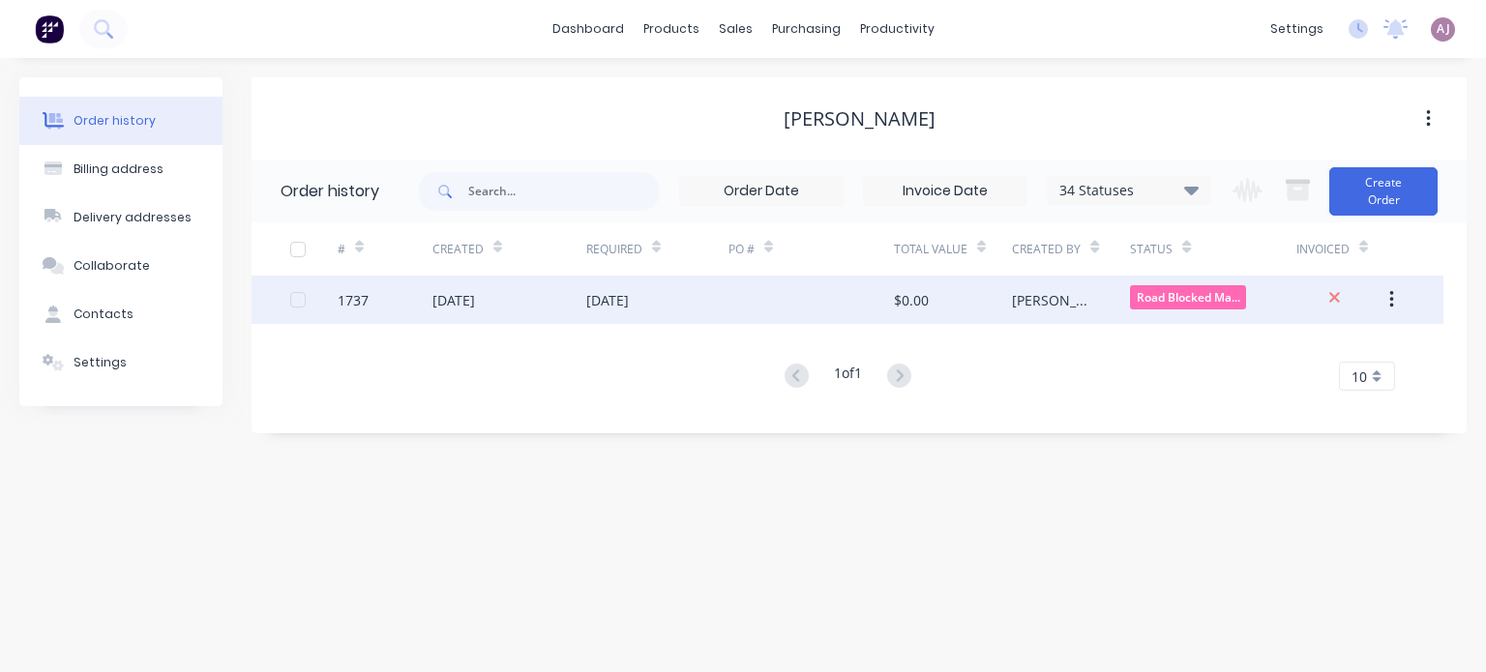
click at [629, 306] on div "[DATE]" at bounding box center [607, 300] width 43 height 20
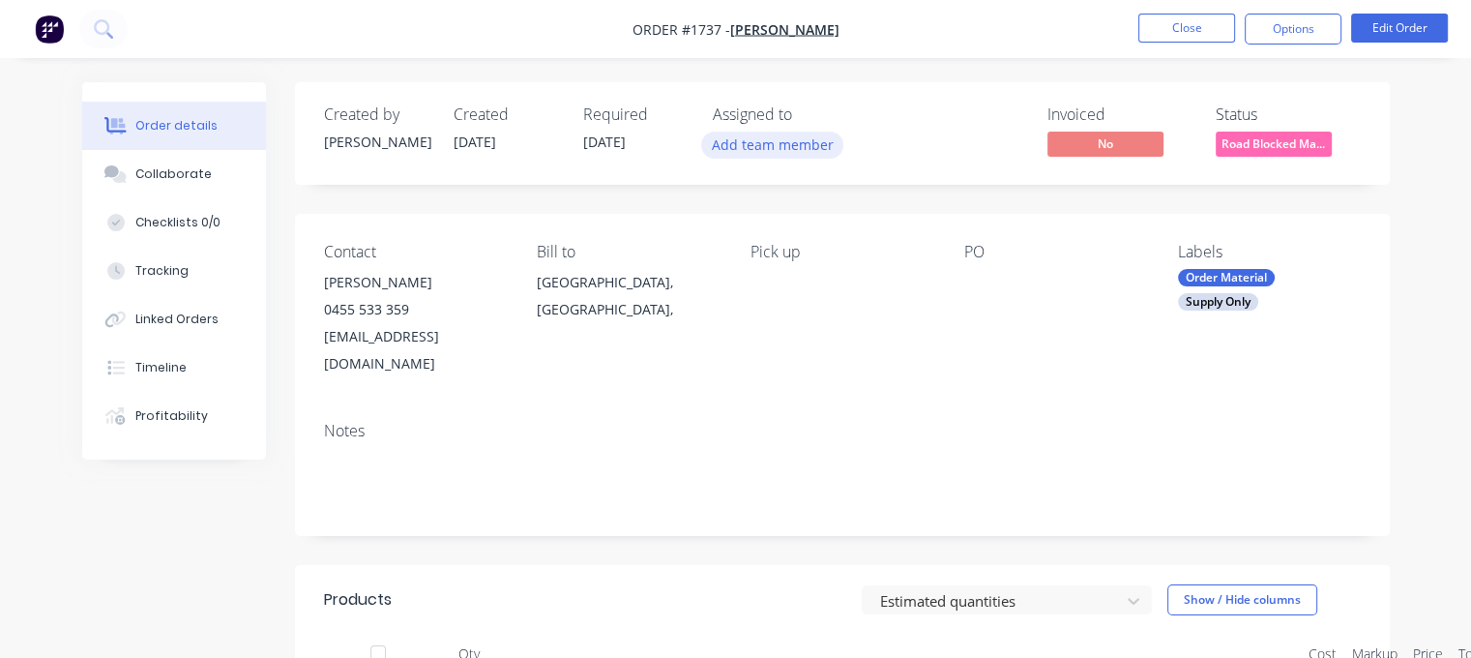
click at [781, 145] on button "Add team member" at bounding box center [772, 145] width 142 height 26
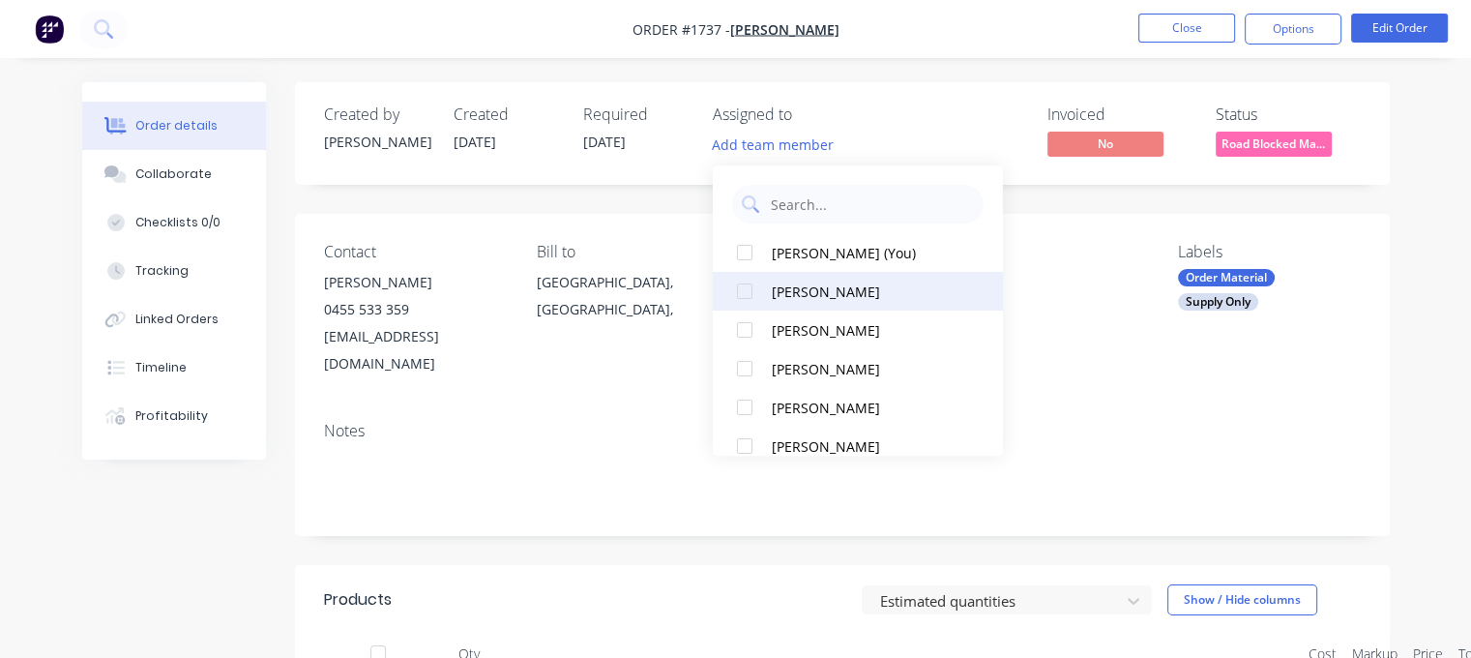
click at [756, 289] on div at bounding box center [744, 291] width 39 height 39
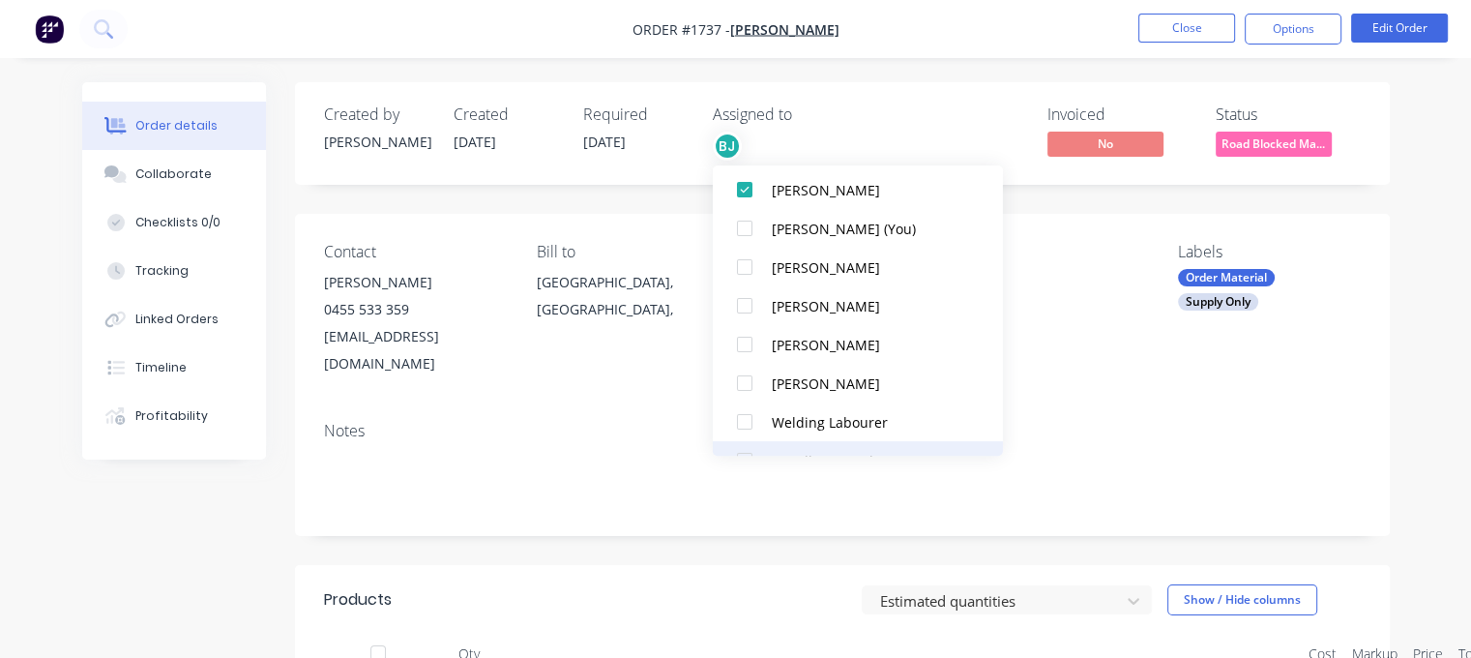
scroll to position [97, 0]
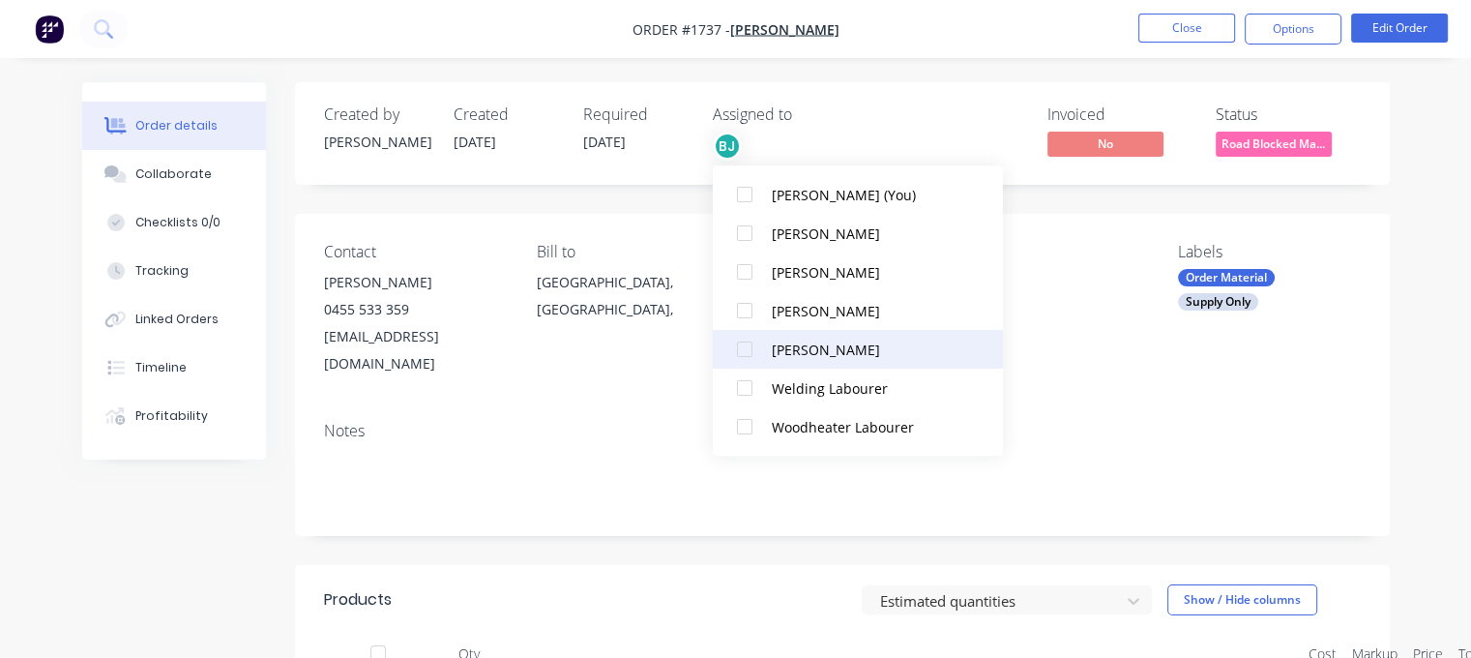
click at [762, 341] on div at bounding box center [744, 349] width 39 height 39
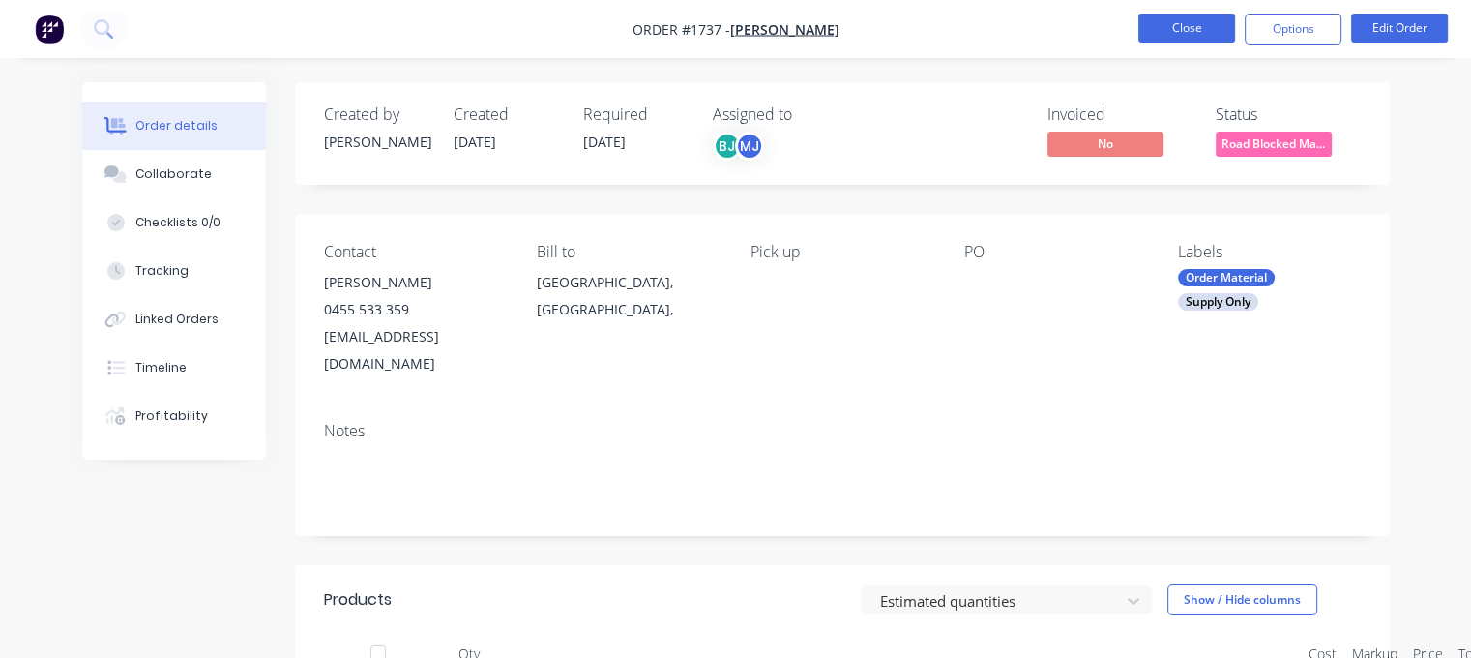
click at [1155, 25] on button "Close" at bounding box center [1186, 28] width 97 height 29
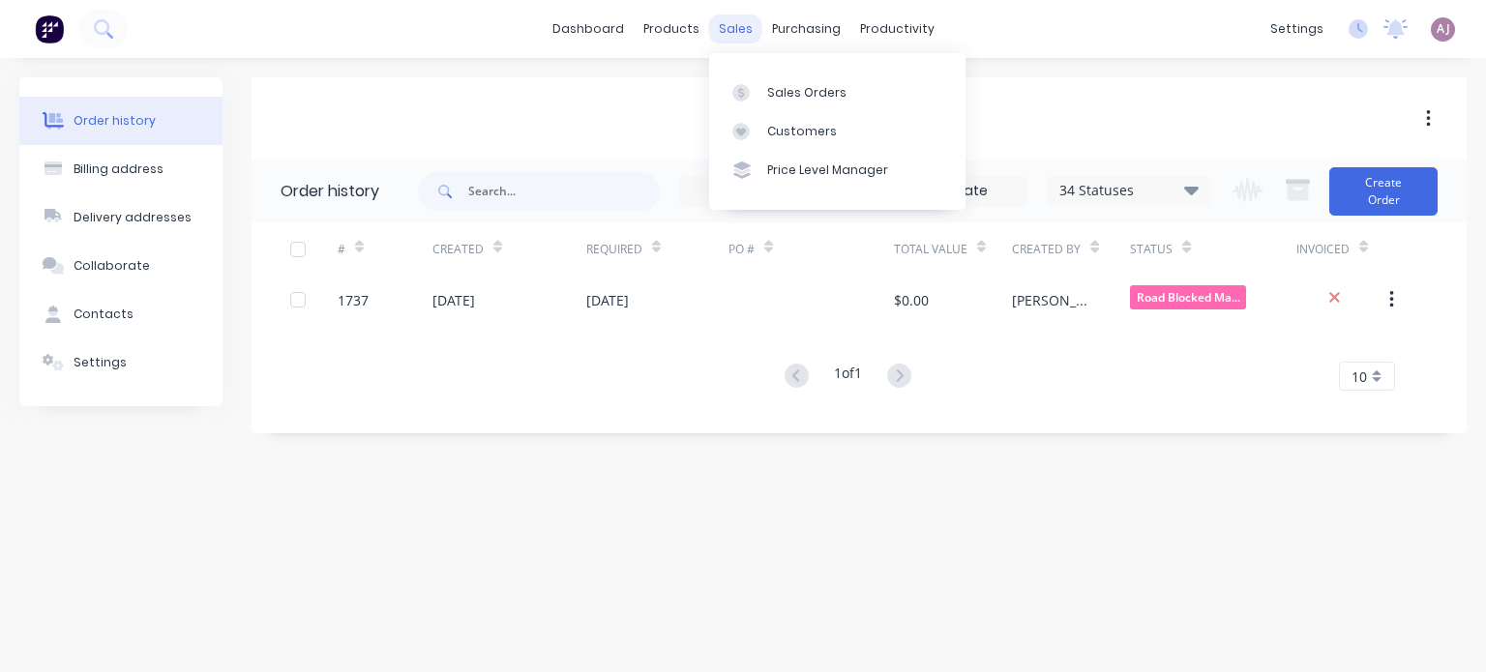
click at [736, 38] on div "sales" at bounding box center [735, 29] width 53 height 29
click at [804, 103] on link "Sales Orders" at bounding box center [837, 92] width 256 height 39
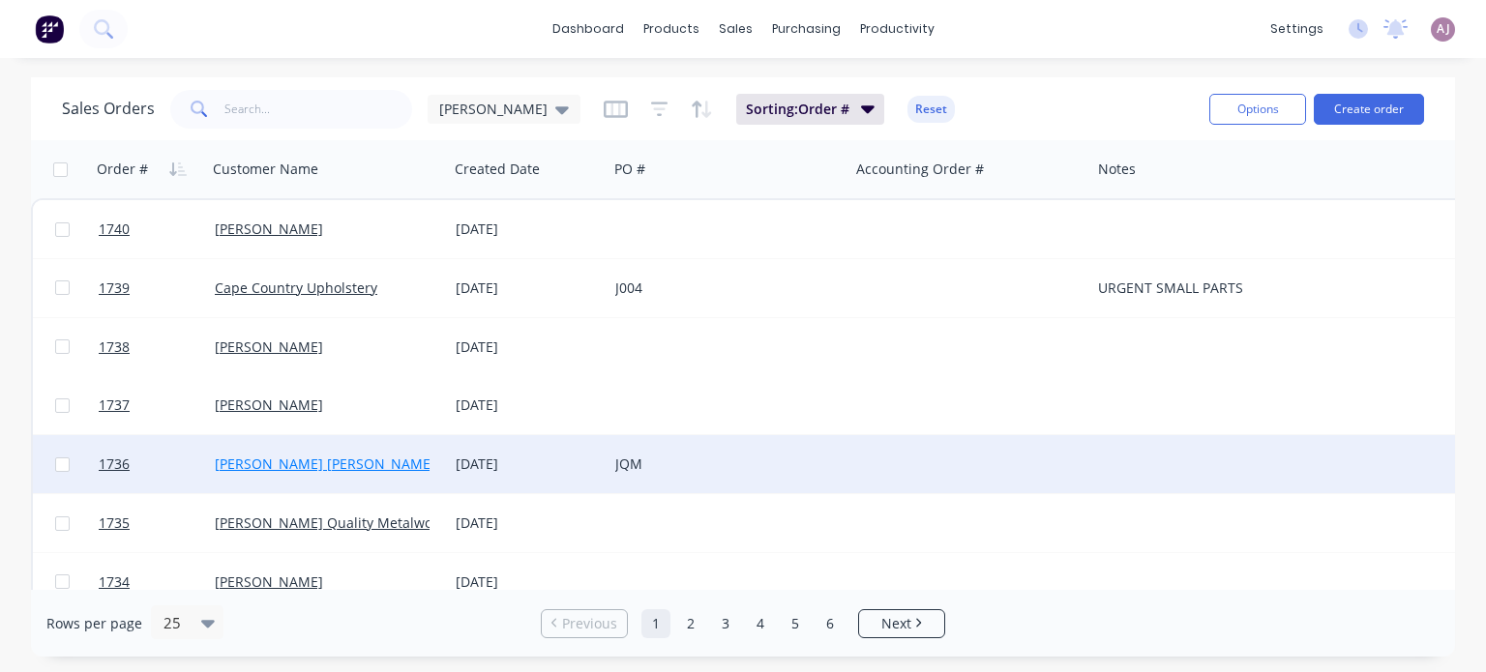
click at [263, 458] on link "[PERSON_NAME] [PERSON_NAME]" at bounding box center [325, 464] width 221 height 18
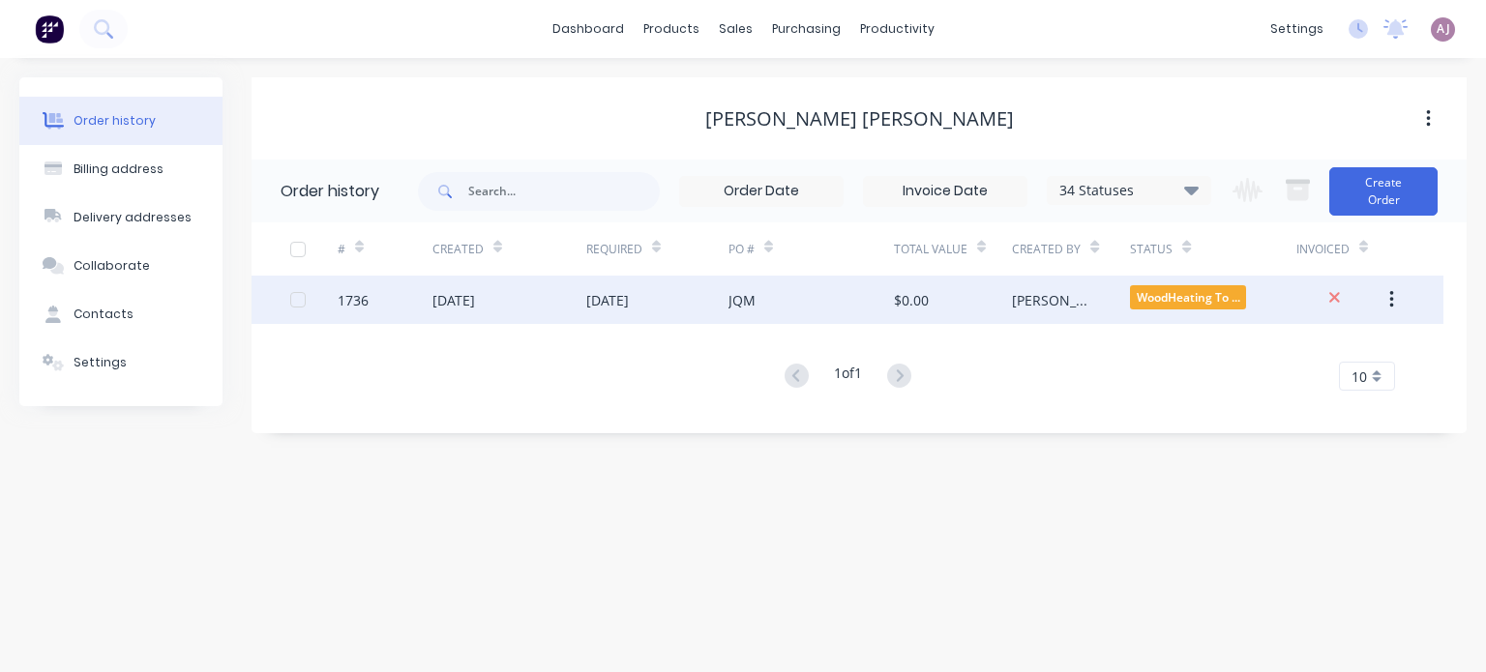
click at [626, 300] on div "[DATE]" at bounding box center [607, 300] width 43 height 20
